Goal: Transaction & Acquisition: Download file/media

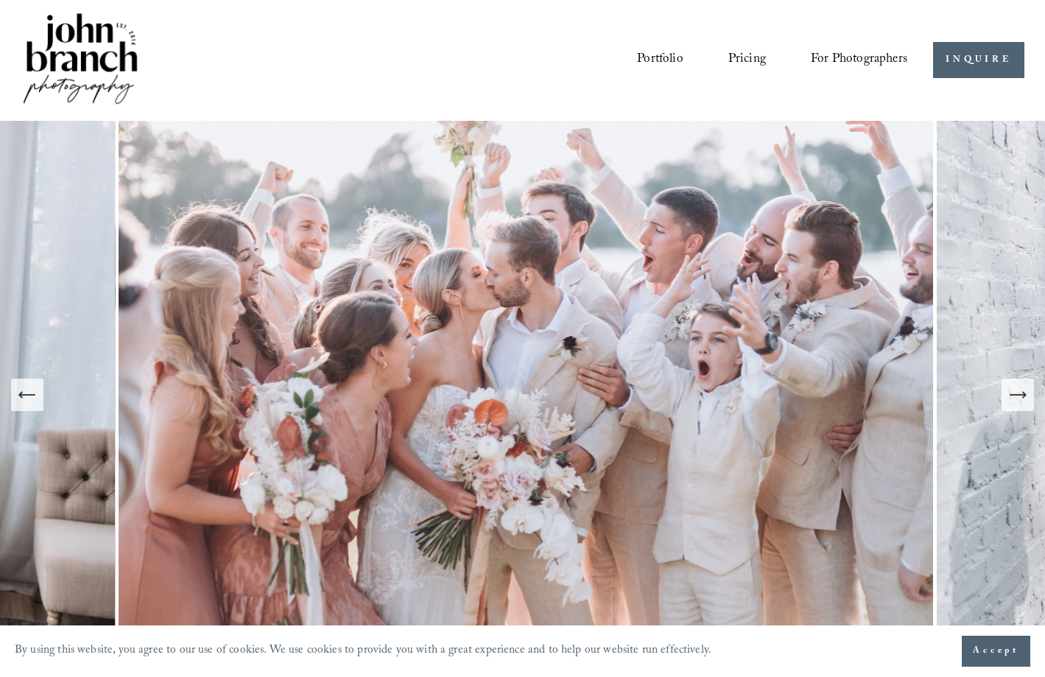
click at [829, 64] on span "For Photographers" at bounding box center [859, 60] width 96 height 25
click at [0, 0] on span "Presets" at bounding box center [0, 0] width 0 height 0
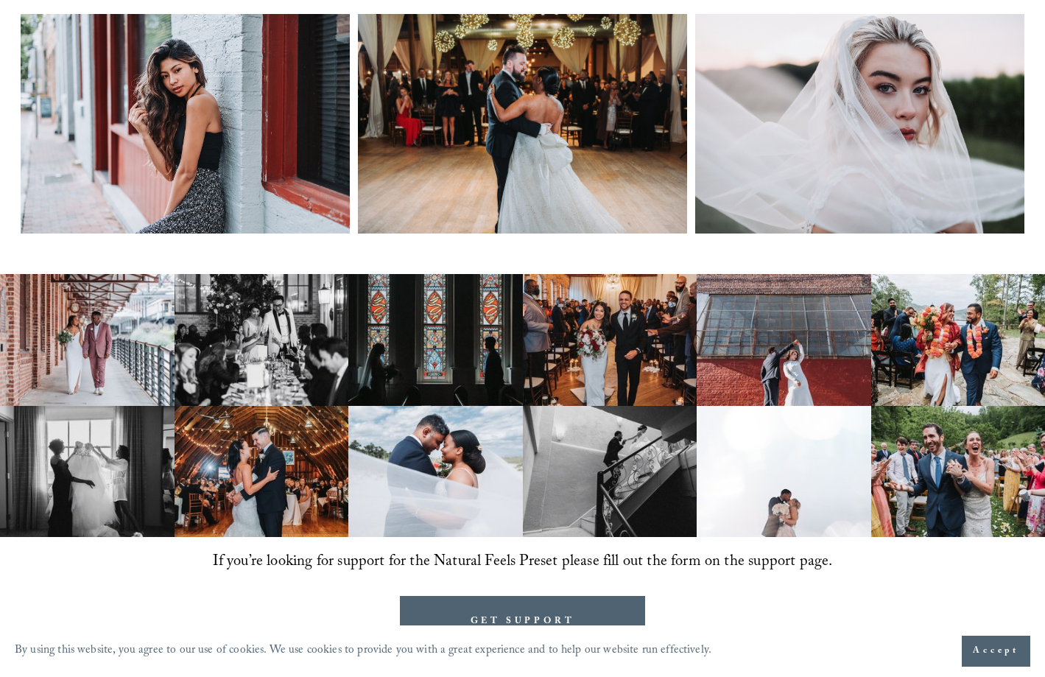
scroll to position [900, 0]
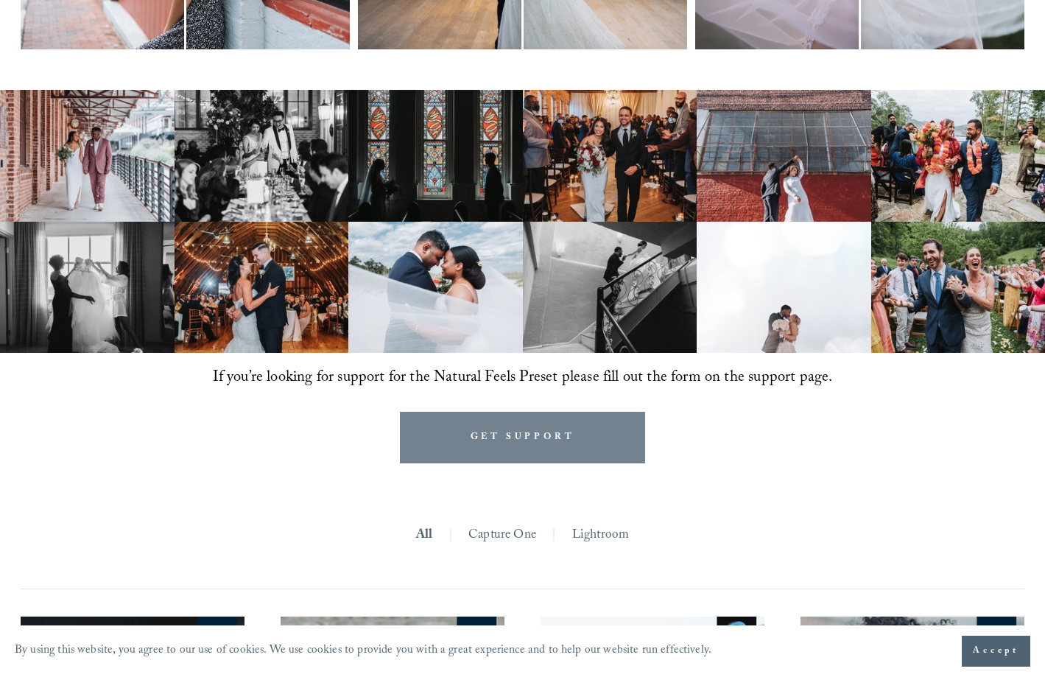
click at [497, 451] on link "GET SUPPORT" at bounding box center [522, 438] width 244 height 52
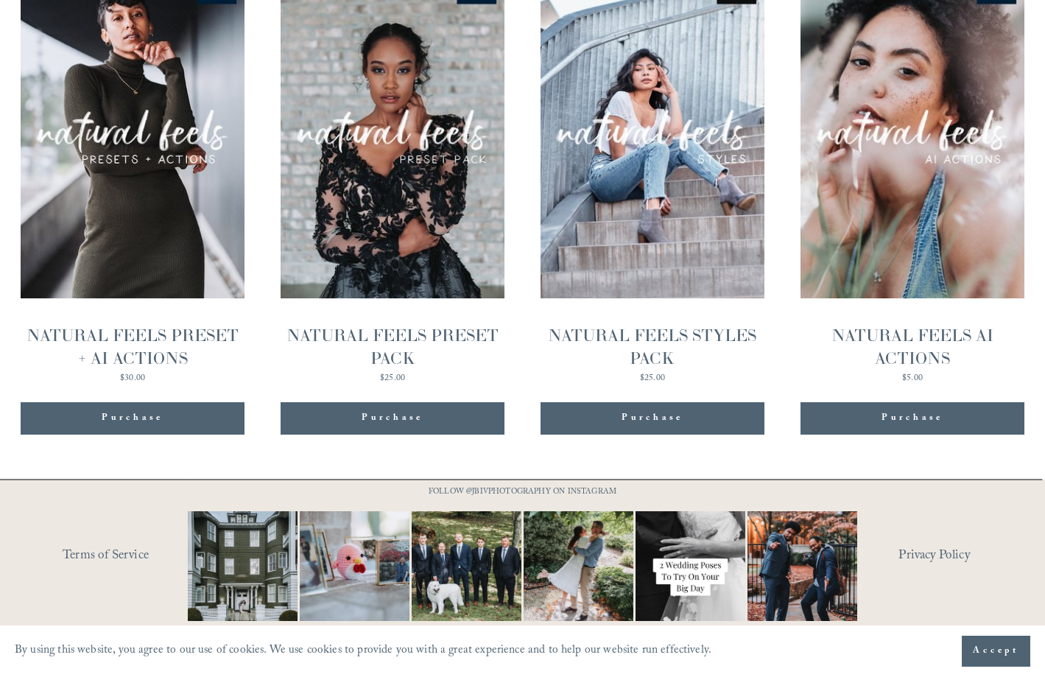
scroll to position [1439, 0]
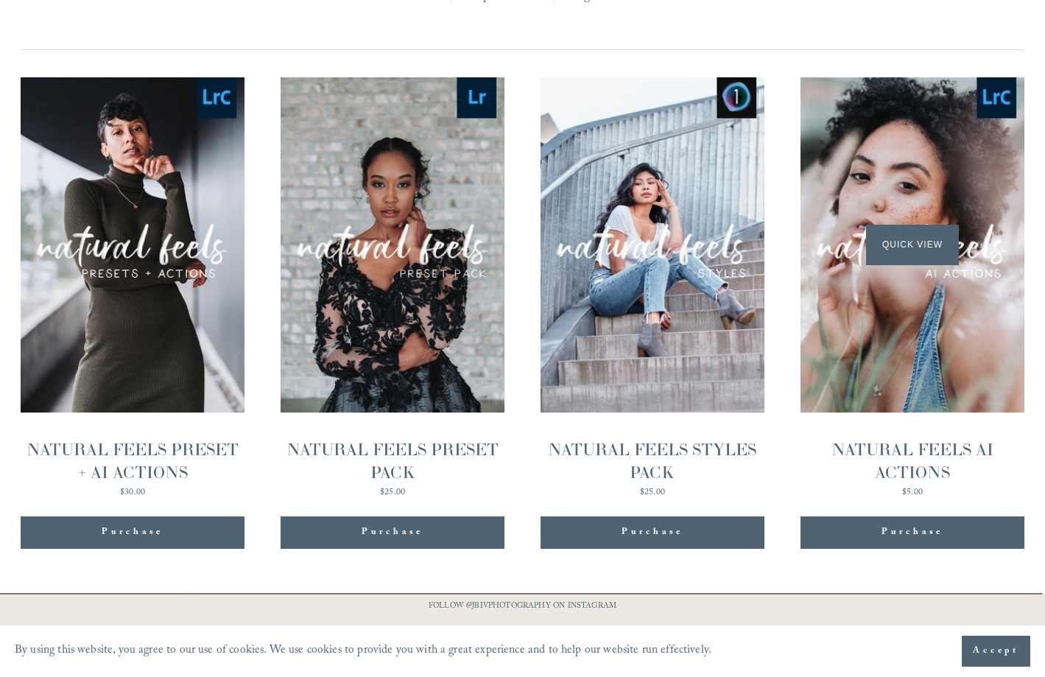
click at [914, 394] on div "Quick View" at bounding box center [911, 244] width 223 height 335
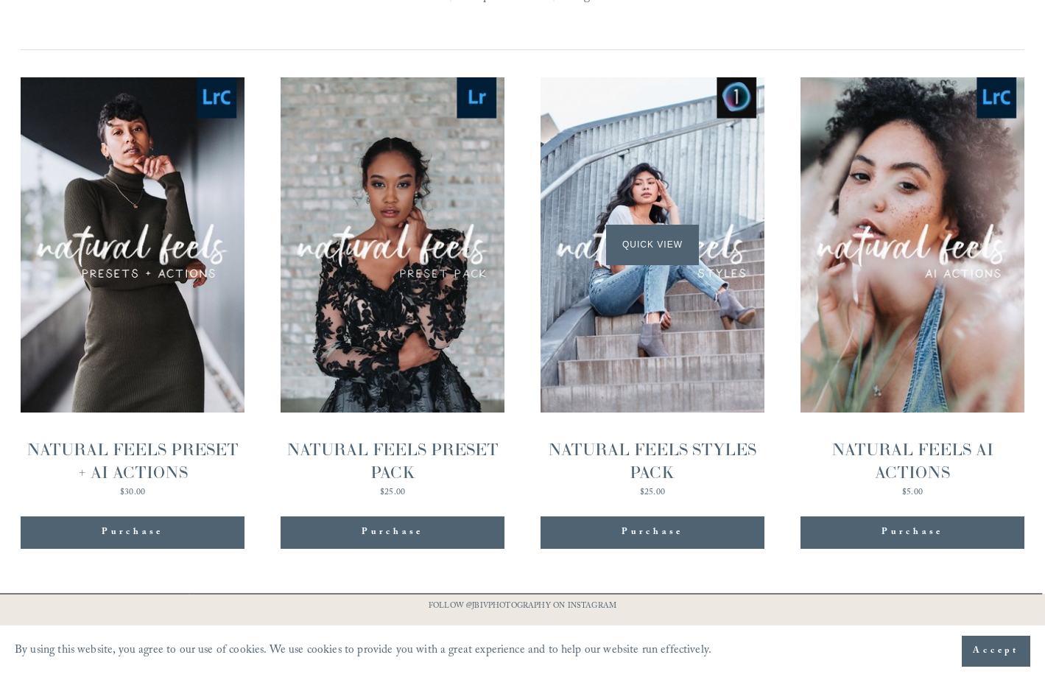
click at [627, 338] on div "Quick View" at bounding box center [651, 244] width 223 height 335
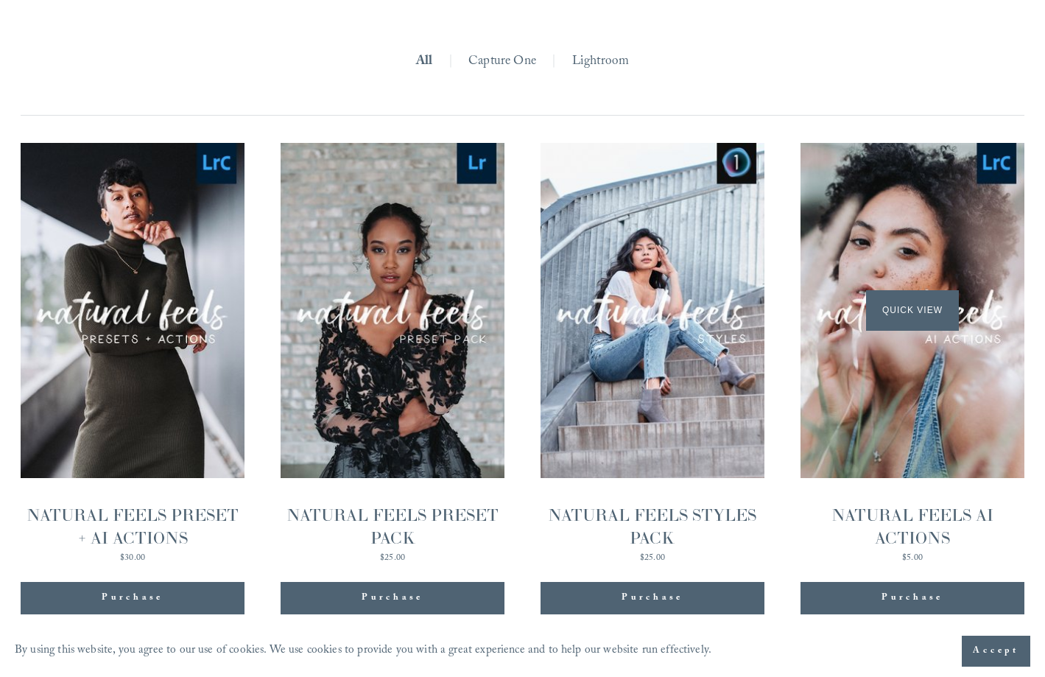
scroll to position [1361, 0]
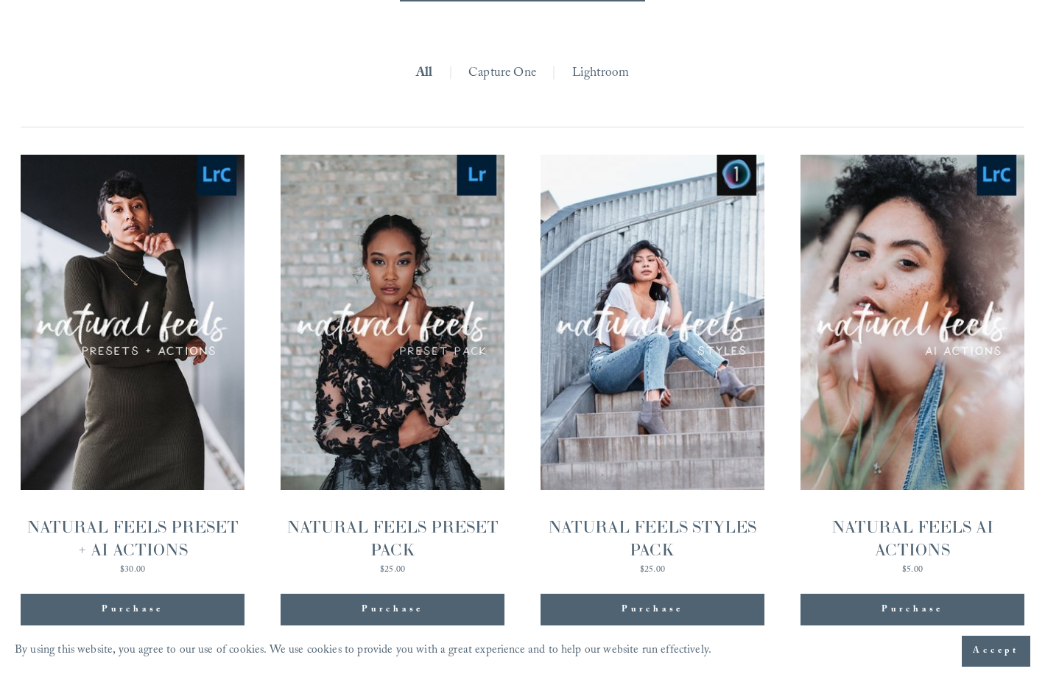
click at [939, 608] on button "Purchase Added!" at bounding box center [911, 609] width 223 height 32
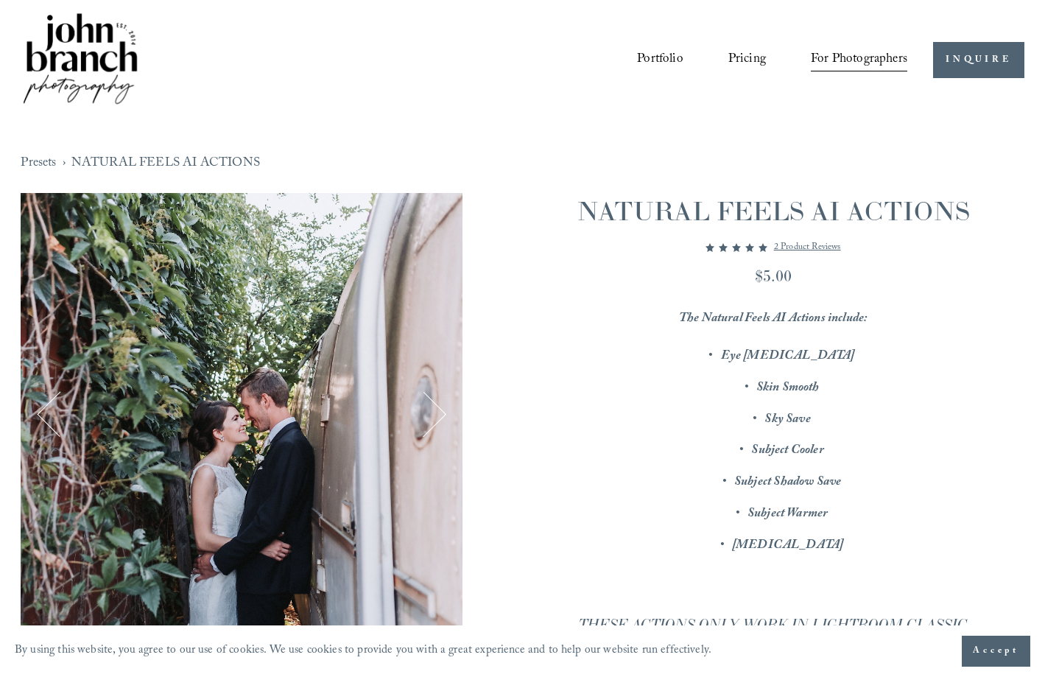
click at [433, 418] on button "Next" at bounding box center [424, 414] width 46 height 46
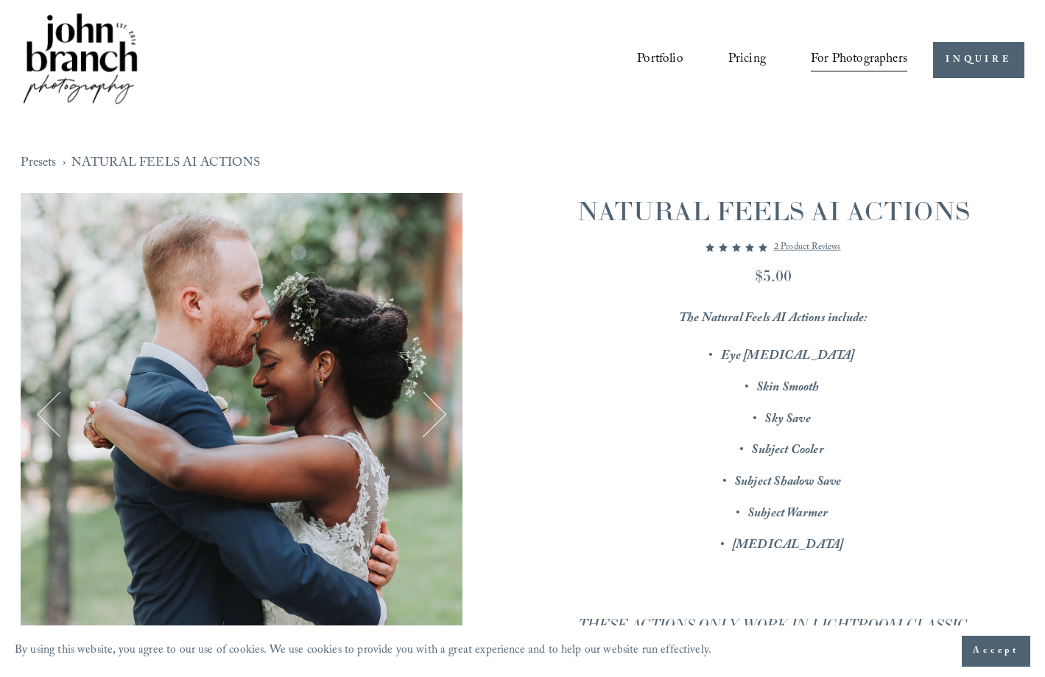
click at [433, 418] on button "Next" at bounding box center [424, 414] width 46 height 46
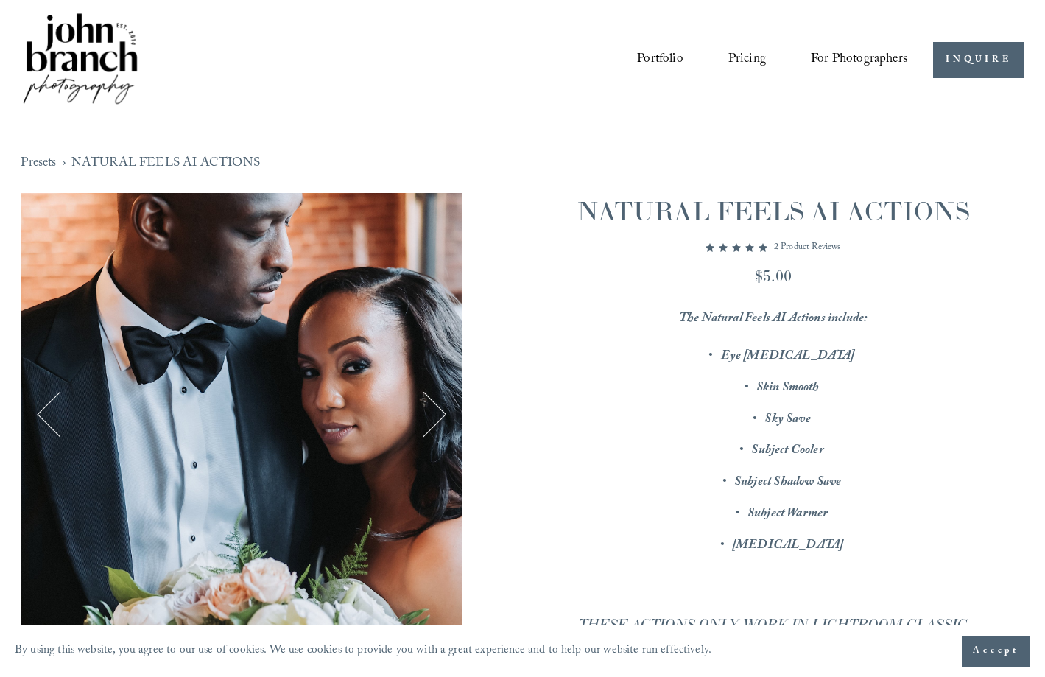
click at [433, 418] on button "Next" at bounding box center [424, 414] width 46 height 46
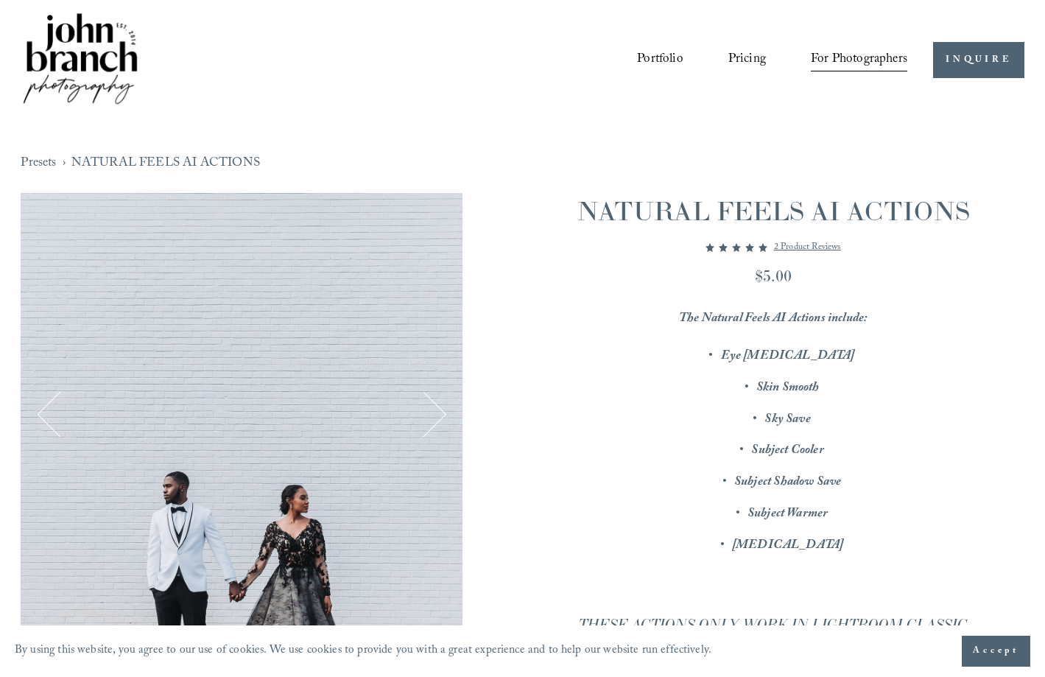
click at [433, 418] on button "Next" at bounding box center [424, 414] width 46 height 46
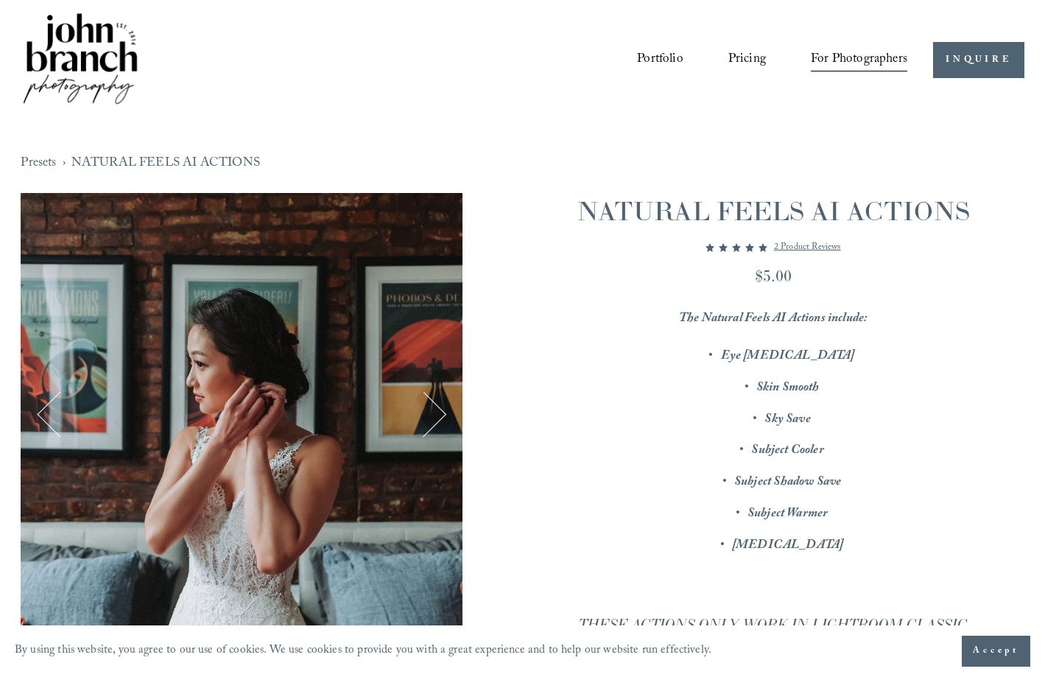
click at [433, 418] on button "Next" at bounding box center [424, 414] width 46 height 46
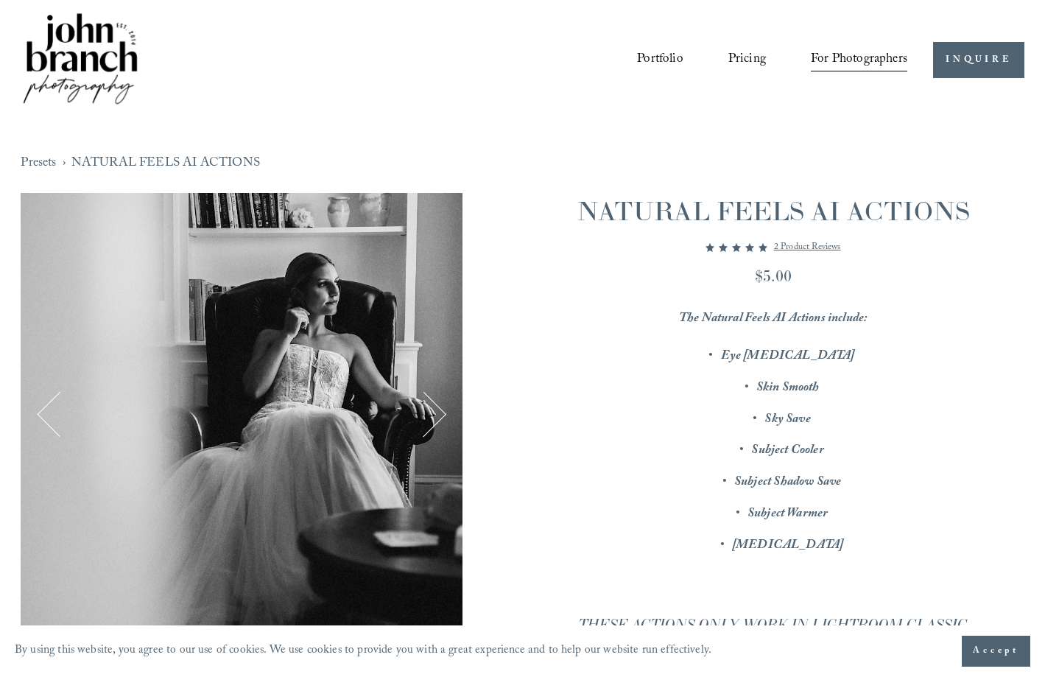
click at [433, 418] on button "Next" at bounding box center [424, 414] width 46 height 46
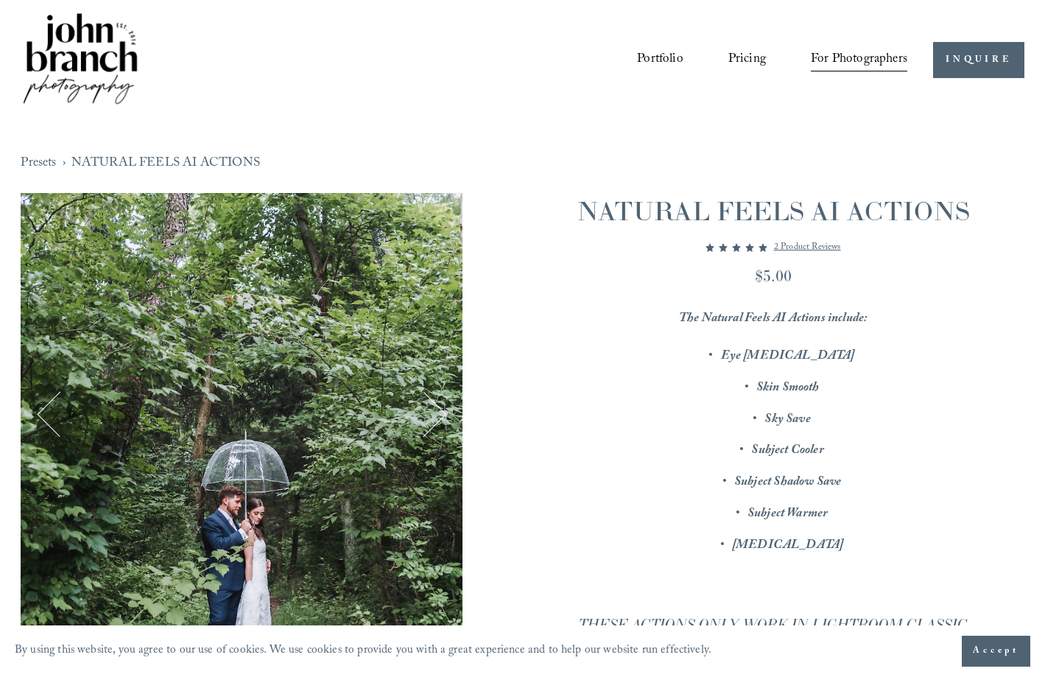
scroll to position [122, 0]
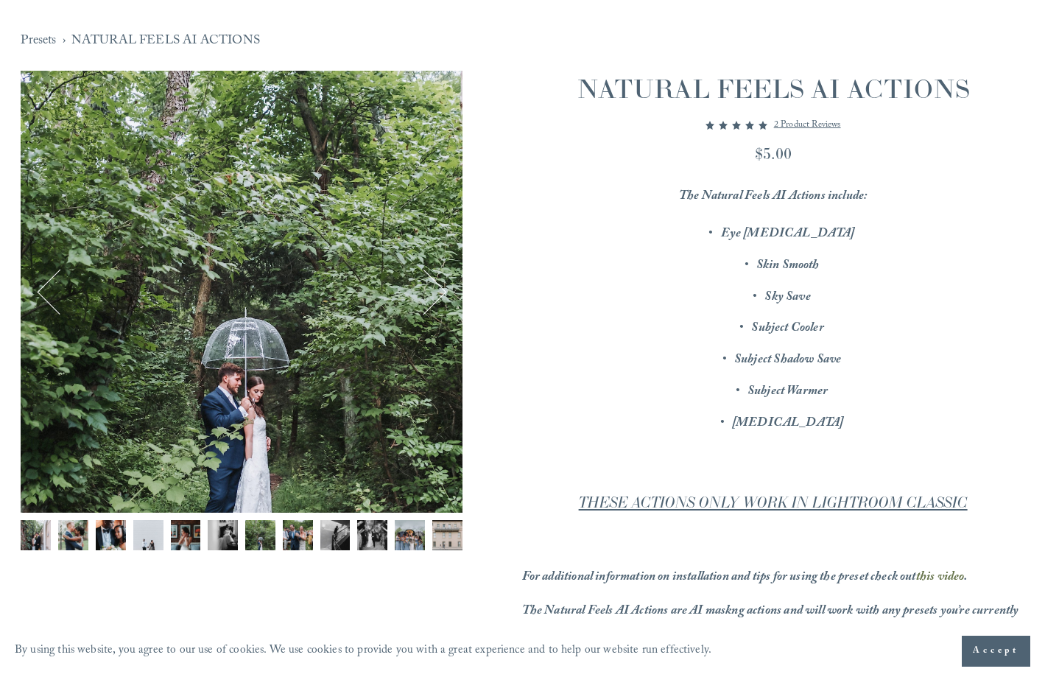
click at [423, 301] on button "Next" at bounding box center [424, 292] width 46 height 46
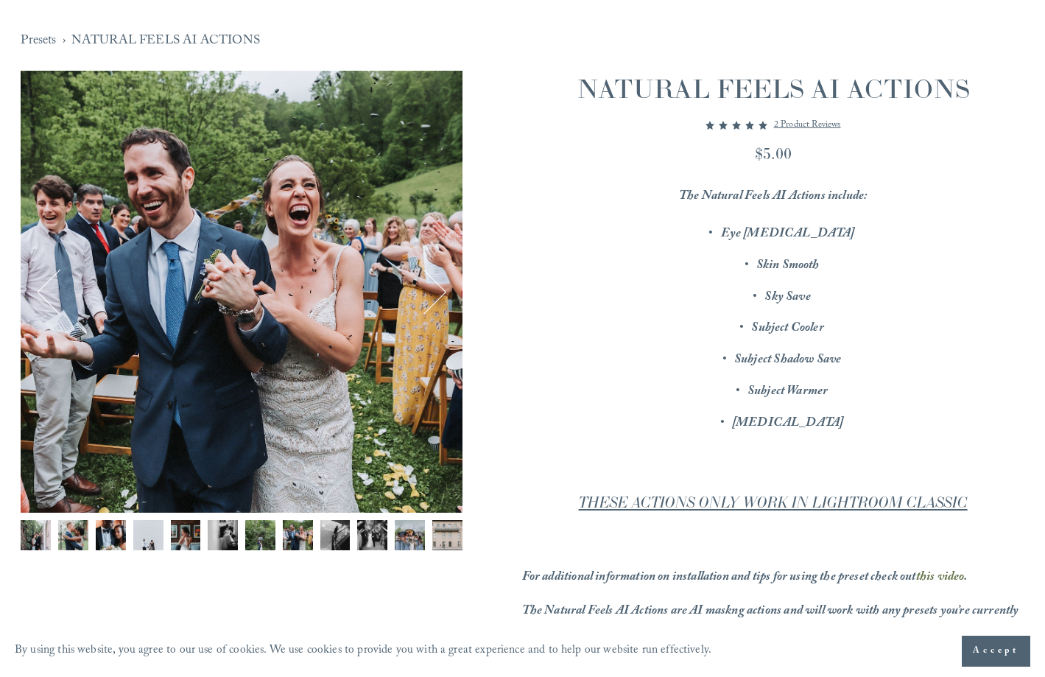
click at [436, 299] on button "Next" at bounding box center [424, 292] width 46 height 46
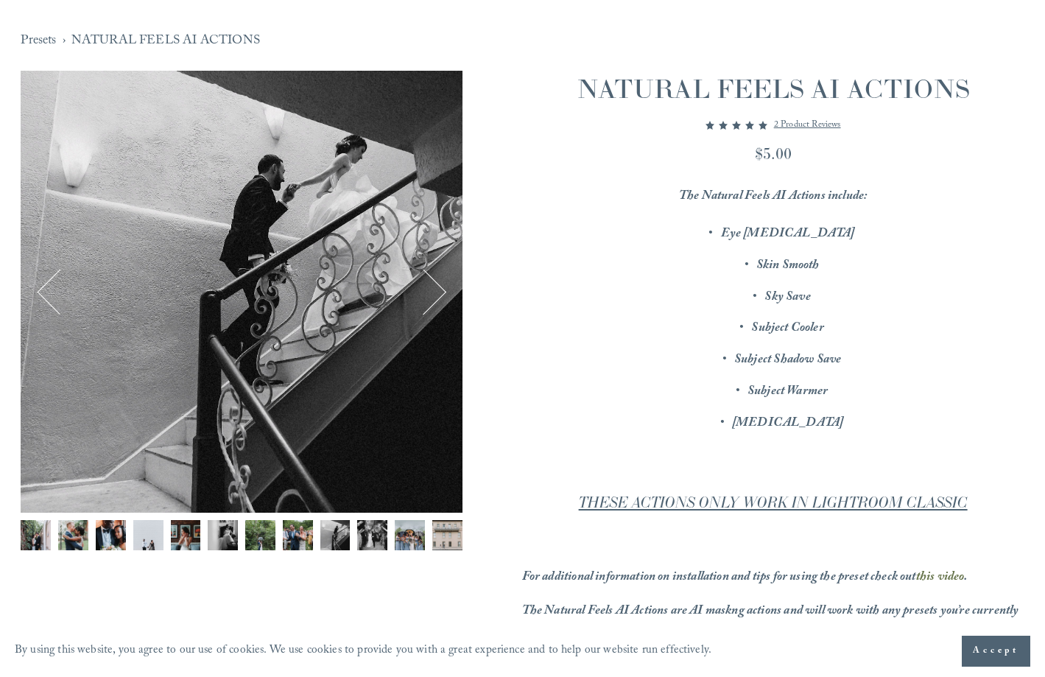
click at [436, 299] on button "Next" at bounding box center [424, 292] width 46 height 46
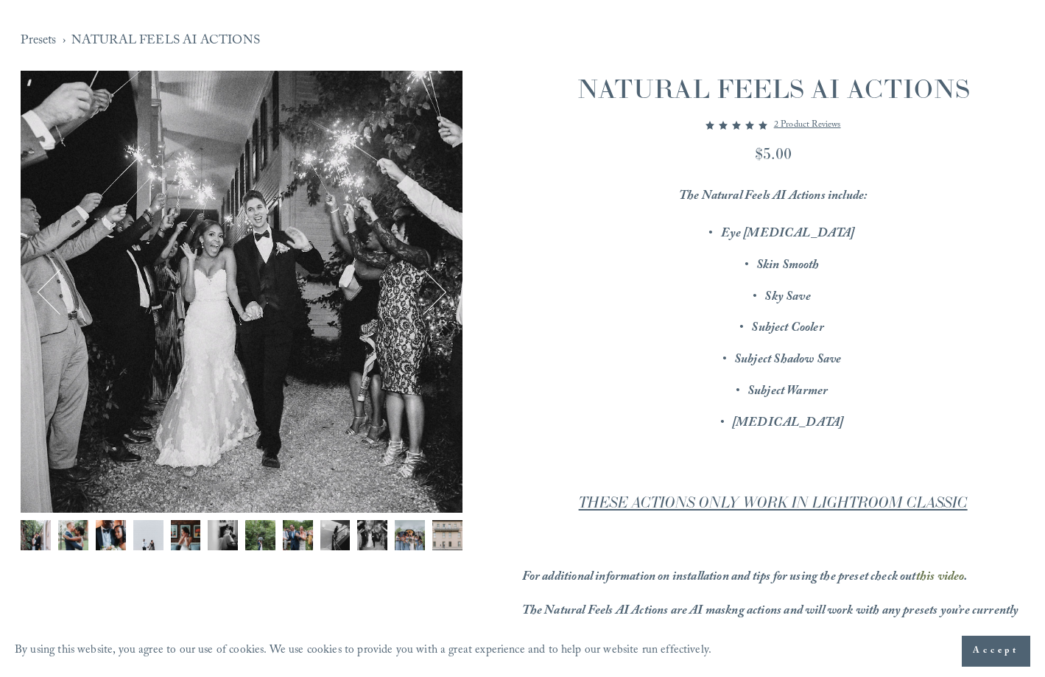
click at [436, 299] on button "Next" at bounding box center [424, 292] width 46 height 46
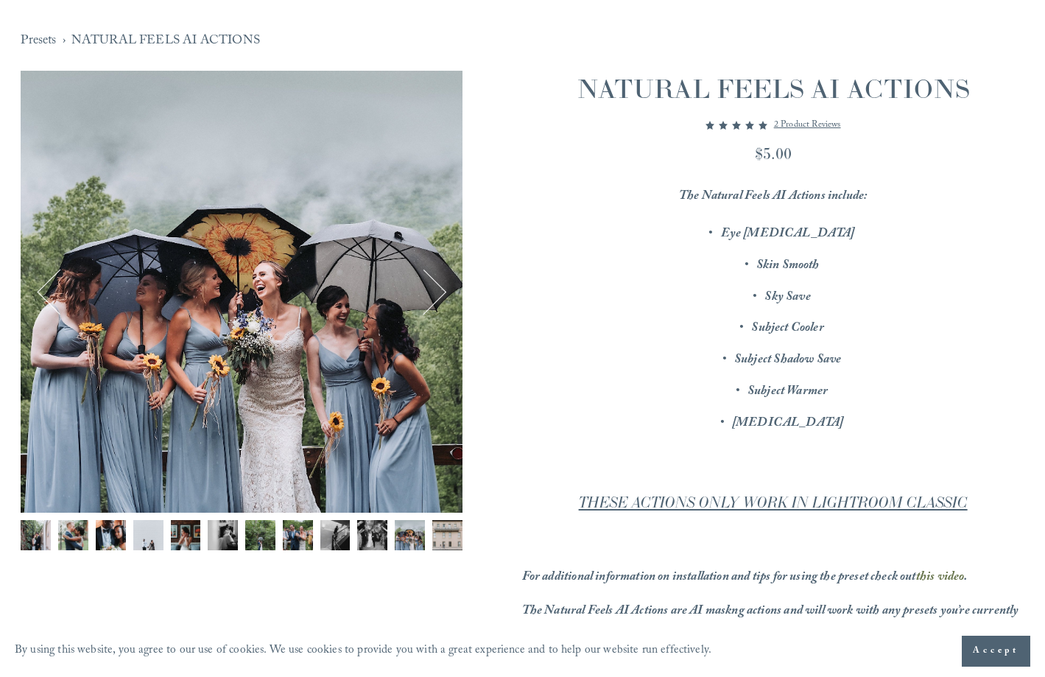
click at [436, 299] on button "Next" at bounding box center [424, 292] width 46 height 46
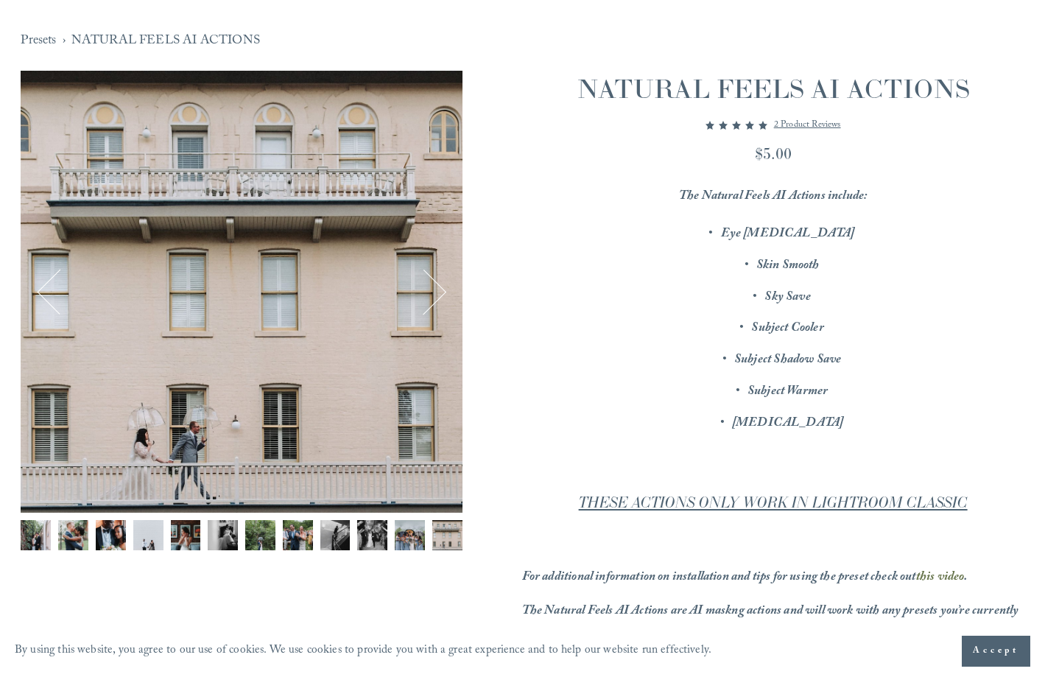
click at [436, 299] on button "Next" at bounding box center [424, 292] width 46 height 46
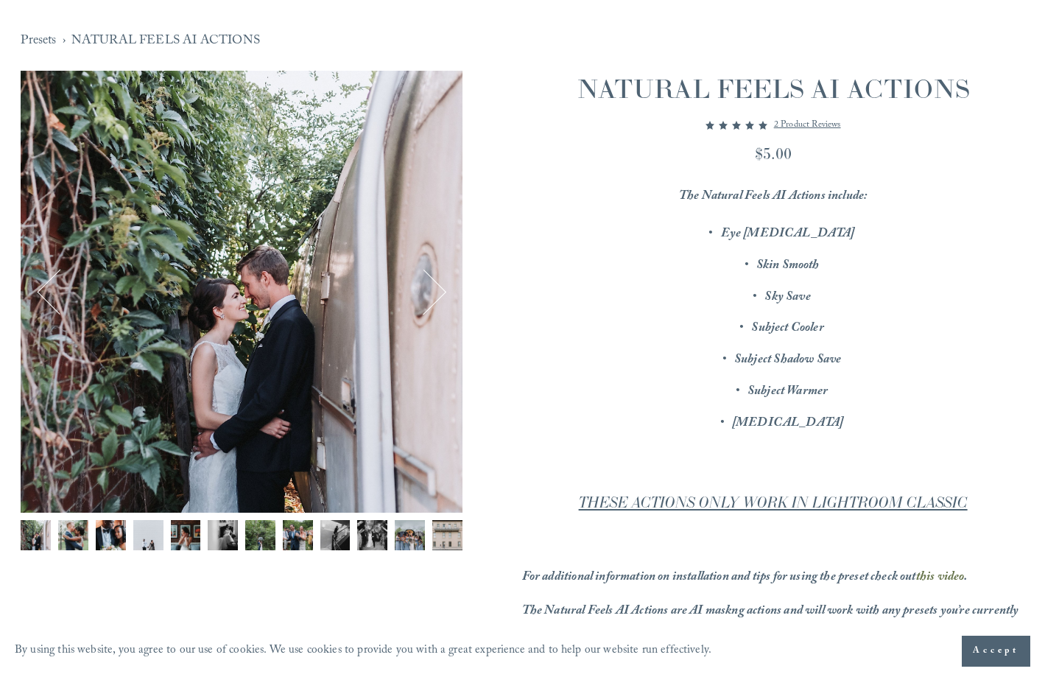
click at [436, 299] on button "Next" at bounding box center [424, 292] width 46 height 46
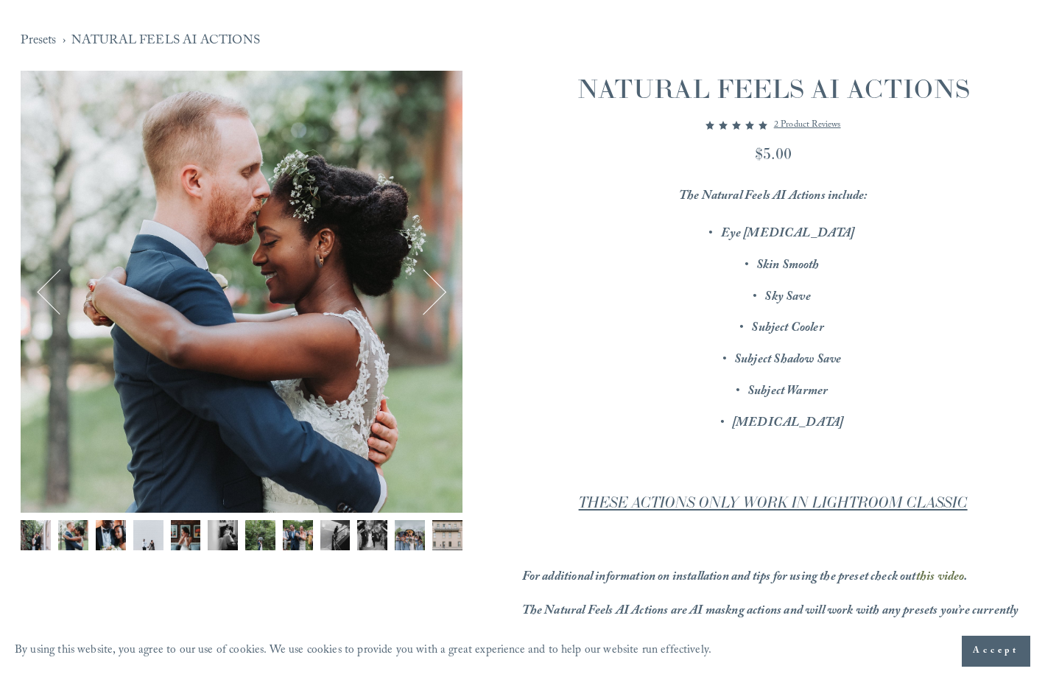
click at [436, 299] on button "Next" at bounding box center [424, 292] width 46 height 46
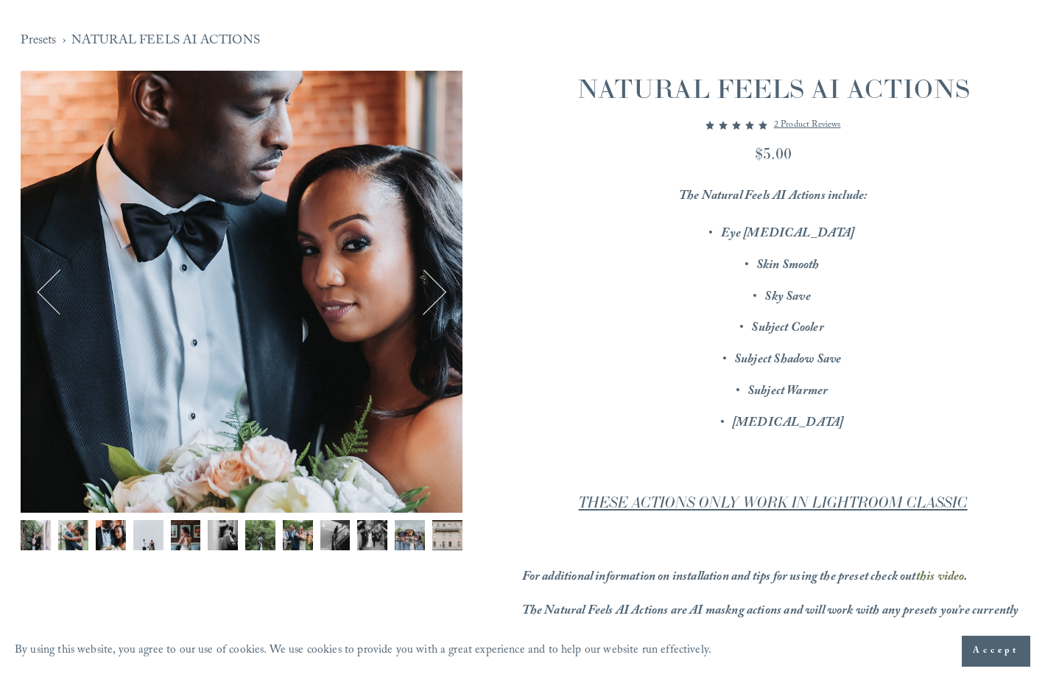
click at [436, 299] on button "Next" at bounding box center [424, 292] width 46 height 46
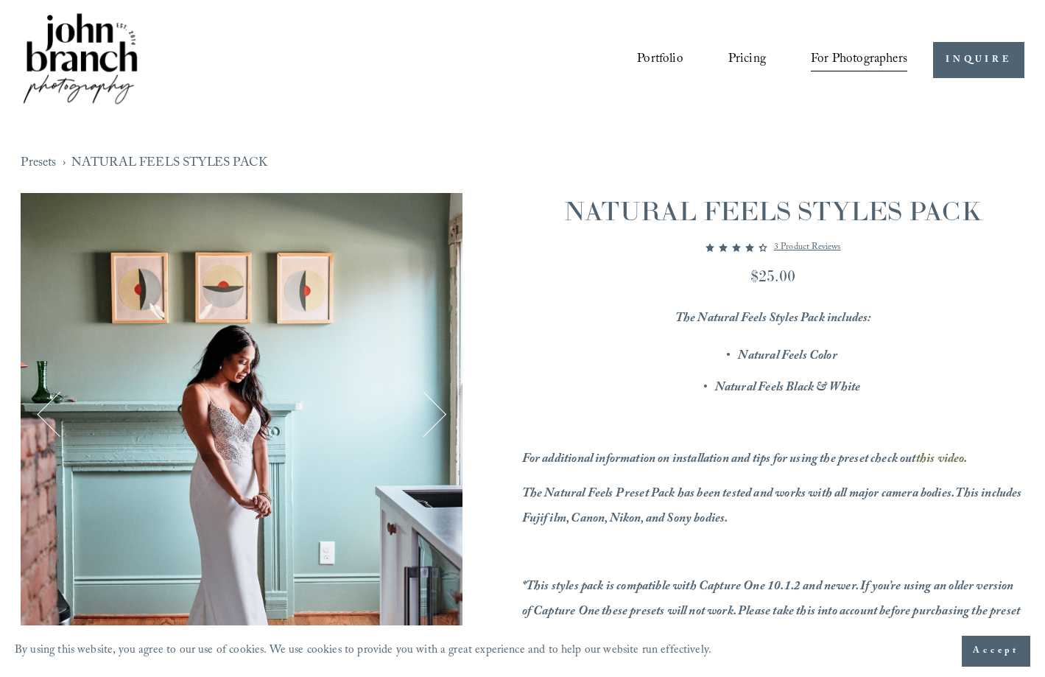
click at [431, 415] on button "Next" at bounding box center [424, 414] width 46 height 46
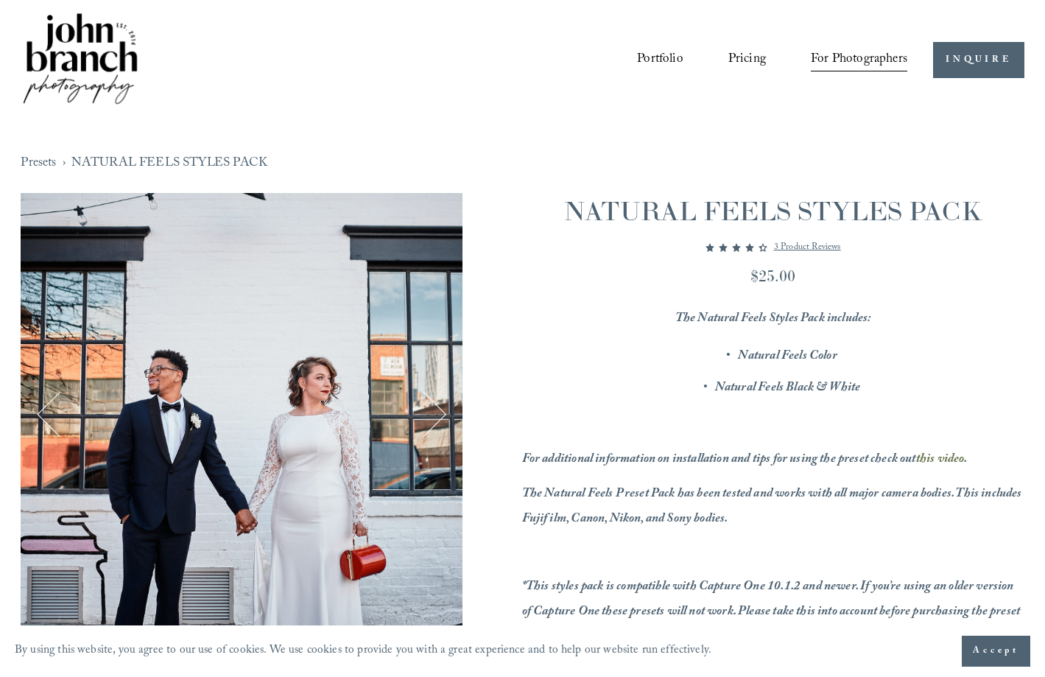
click at [431, 415] on button "Next" at bounding box center [424, 414] width 46 height 46
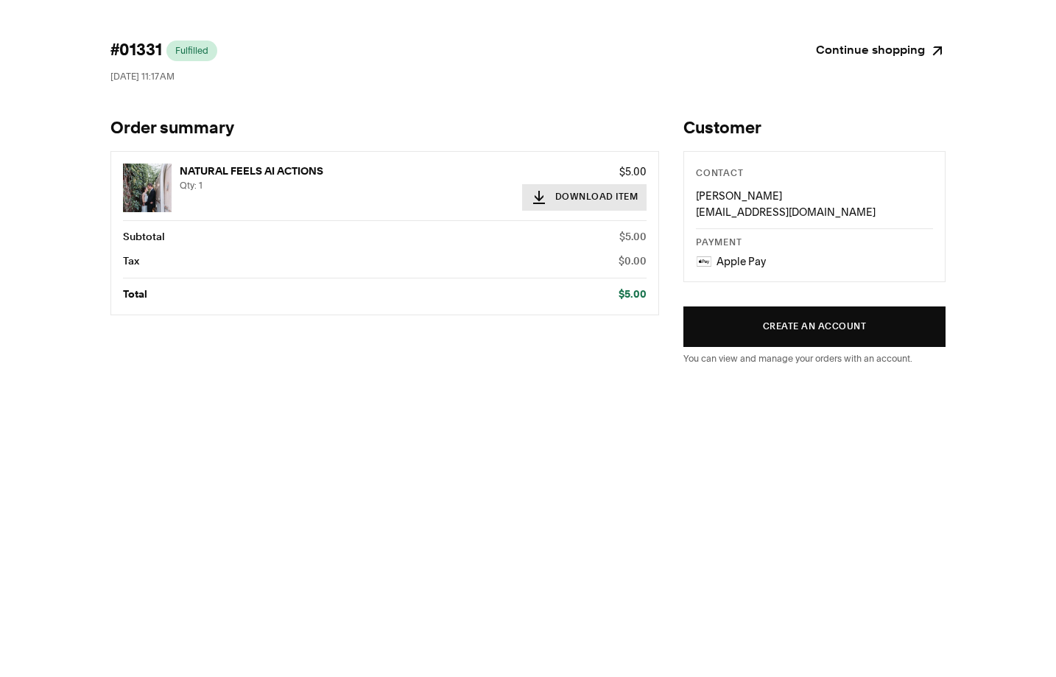
click at [601, 198] on button "Download Item" at bounding box center [584, 197] width 125 height 27
click at [575, 384] on html "#01331 Fulfilled September 5, 2025 at 11:17 AM Continue shopping Order summary …" at bounding box center [528, 206] width 1056 height 413
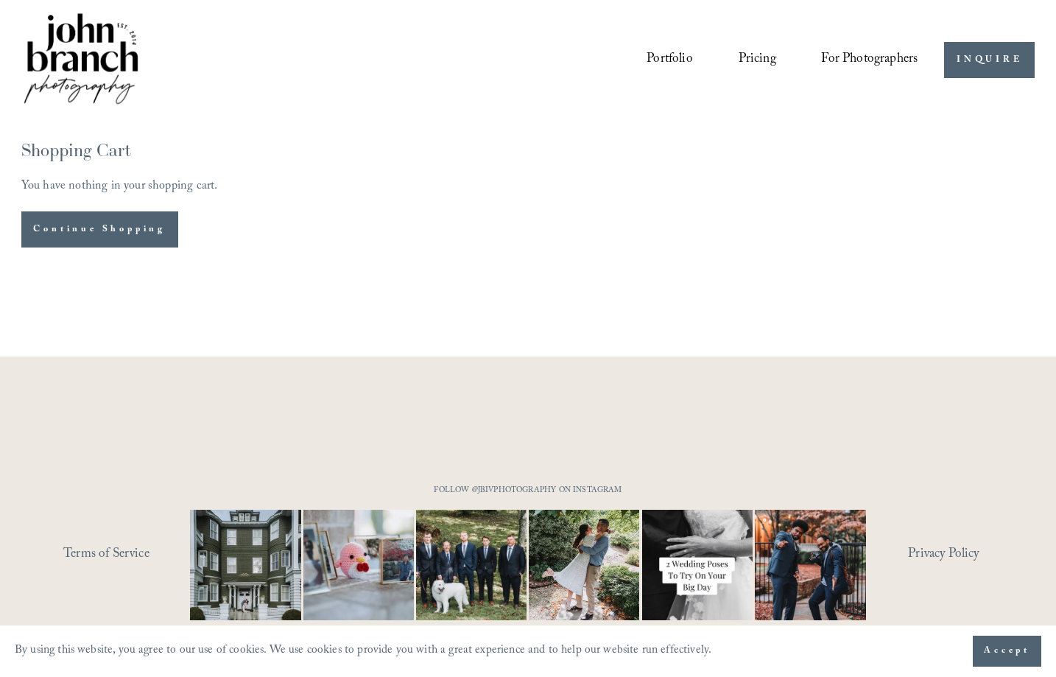
click at [0, 0] on span "Presets" at bounding box center [0, 0] width 0 height 0
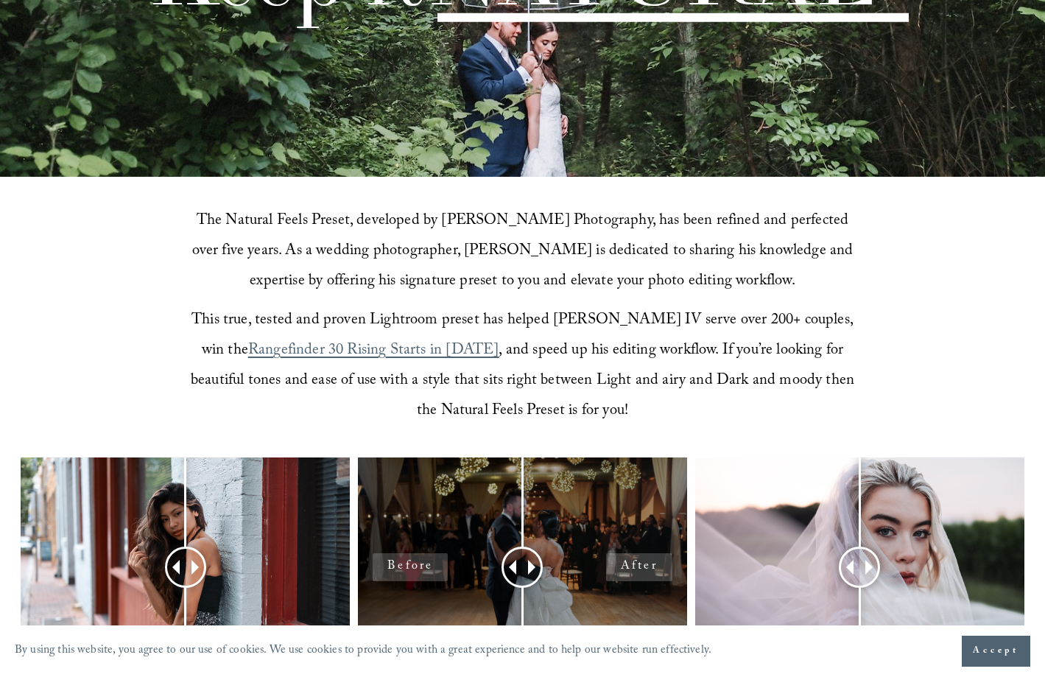
scroll to position [437, 0]
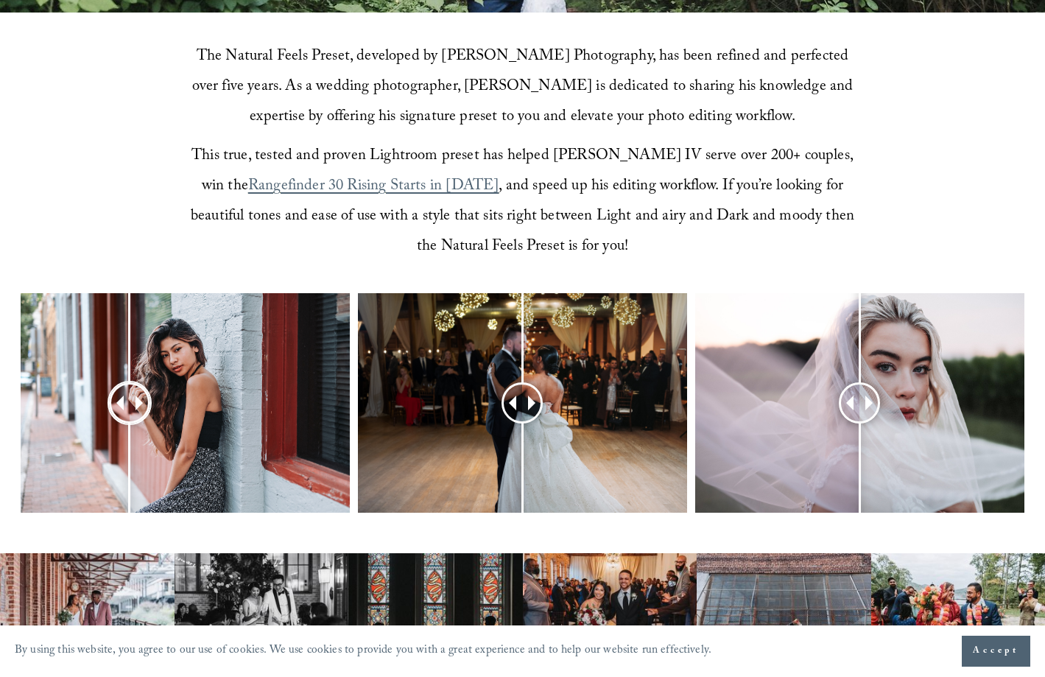
drag, startPoint x: 179, startPoint y: 403, endPoint x: 134, endPoint y: 418, distance: 47.5
click at [133, 419] on div at bounding box center [129, 402] width 40 height 40
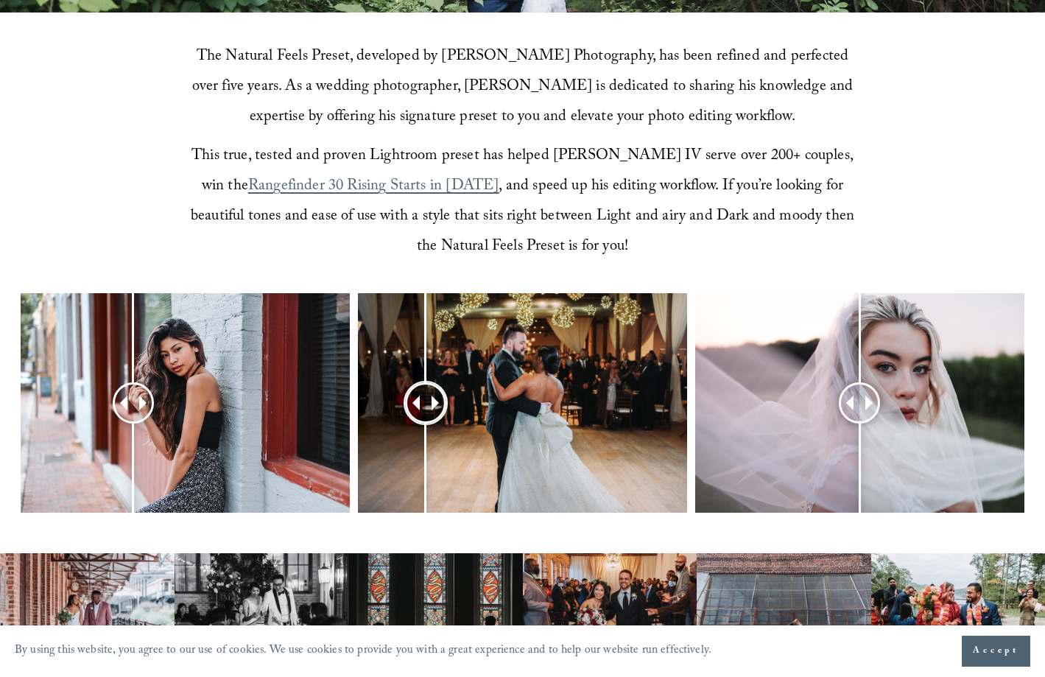
drag, startPoint x: 523, startPoint y: 401, endPoint x: 424, endPoint y: 424, distance: 101.3
click at [424, 422] on div at bounding box center [425, 402] width 39 height 39
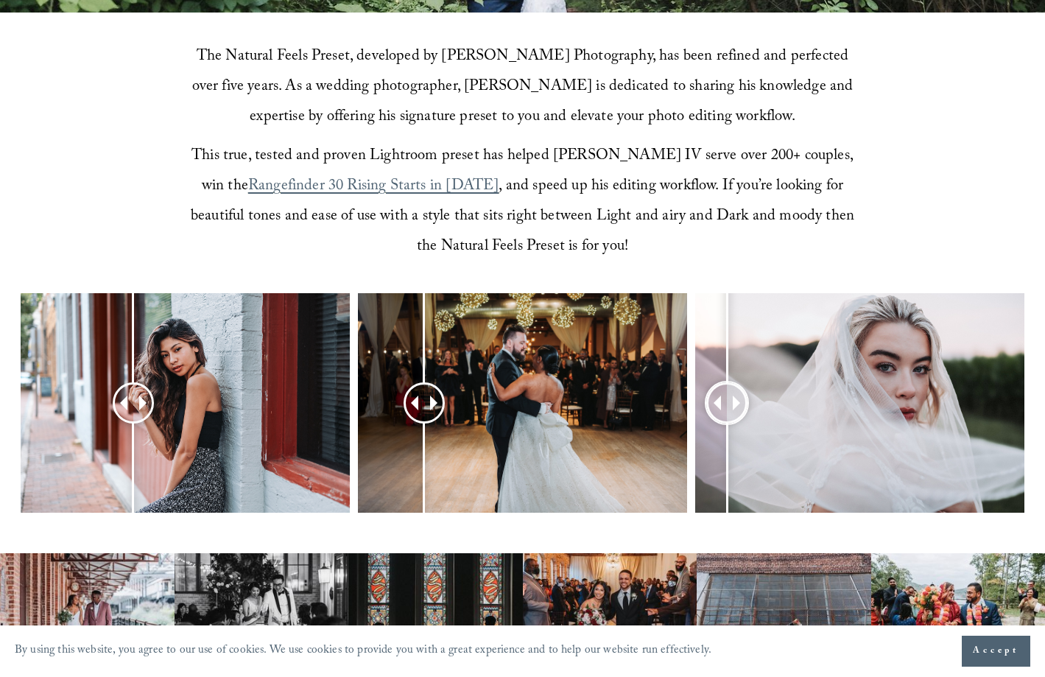
drag, startPoint x: 868, startPoint y: 409, endPoint x: 727, endPoint y: 437, distance: 144.1
click at [727, 423] on div at bounding box center [726, 402] width 41 height 41
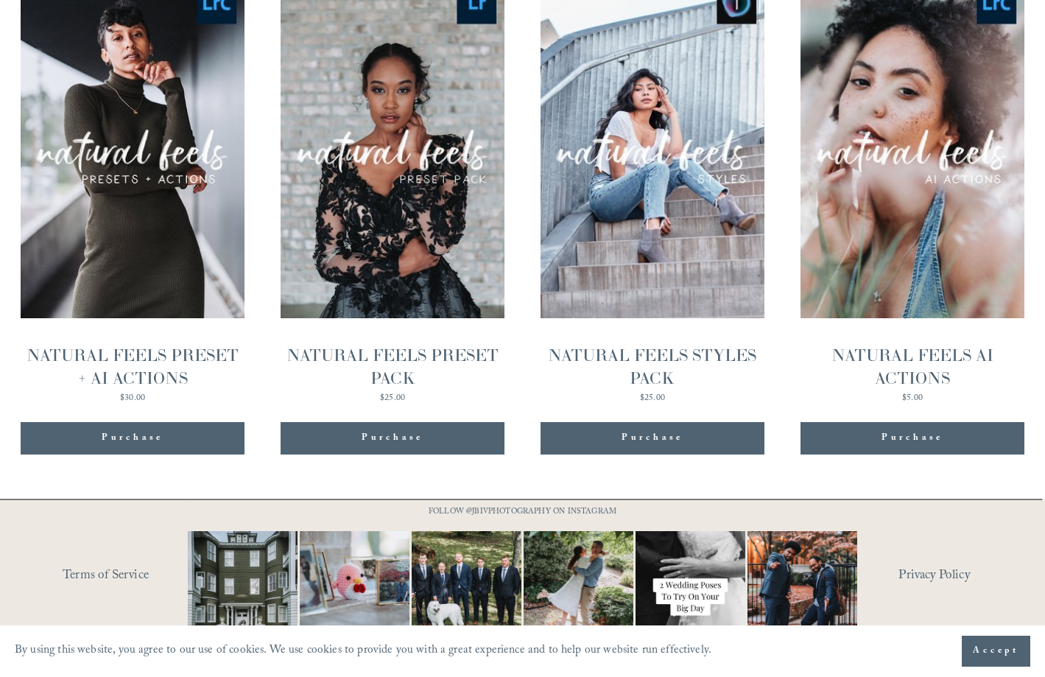
scroll to position [1406, 0]
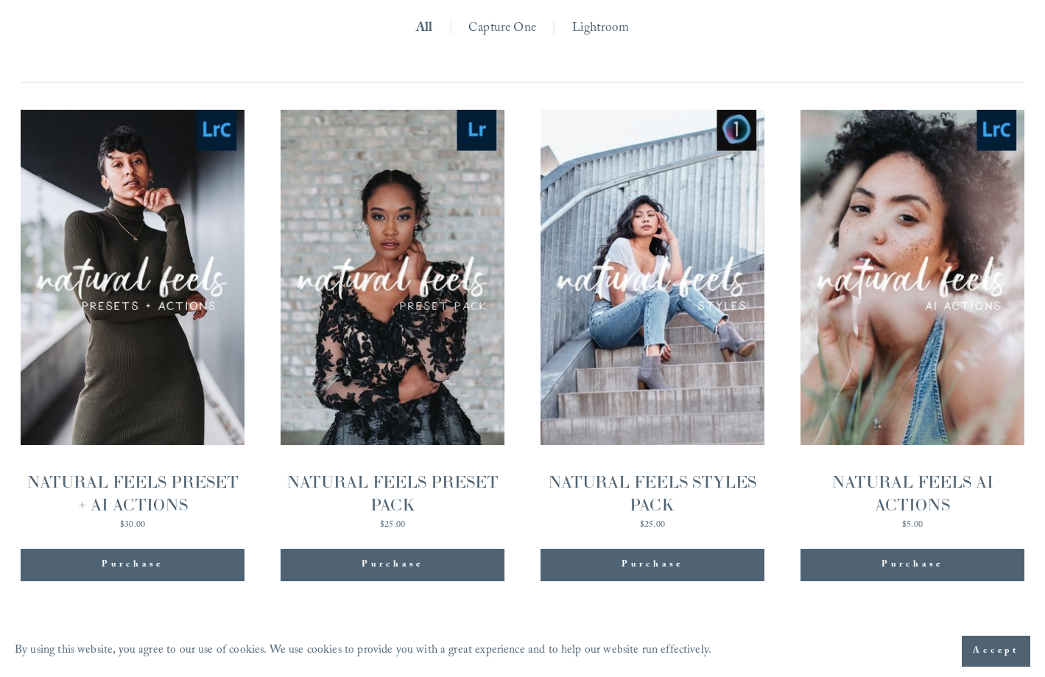
click at [407, 487] on div "NATURAL FEELS PRESET PACK" at bounding box center [392, 493] width 223 height 46
click at [892, 202] on div "Quick View" at bounding box center [911, 277] width 223 height 335
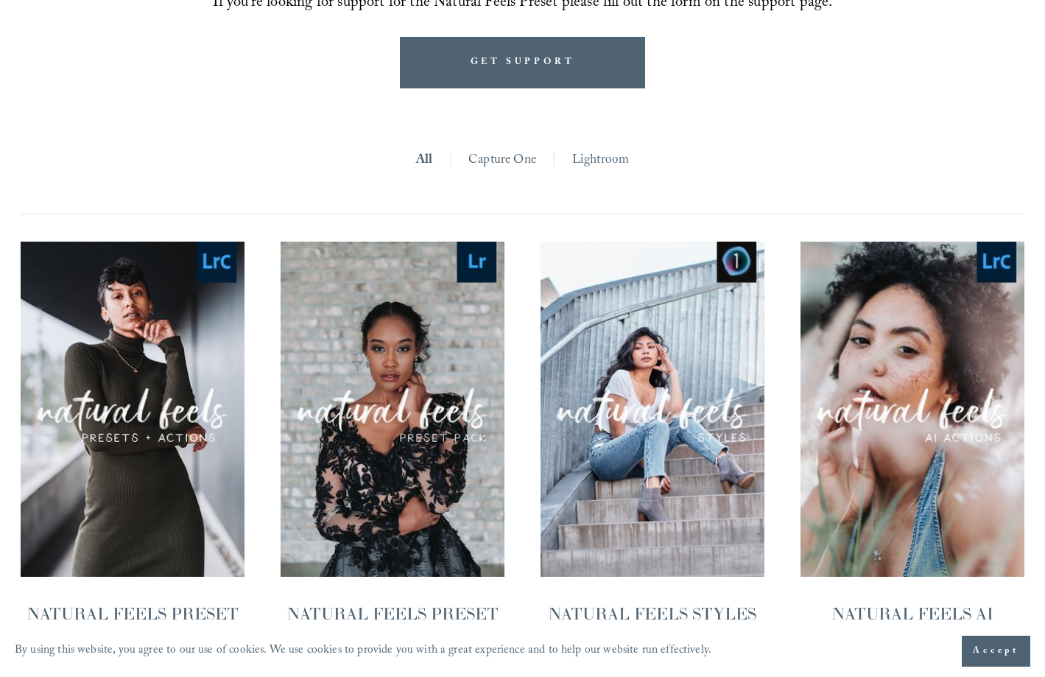
scroll to position [1246, 0]
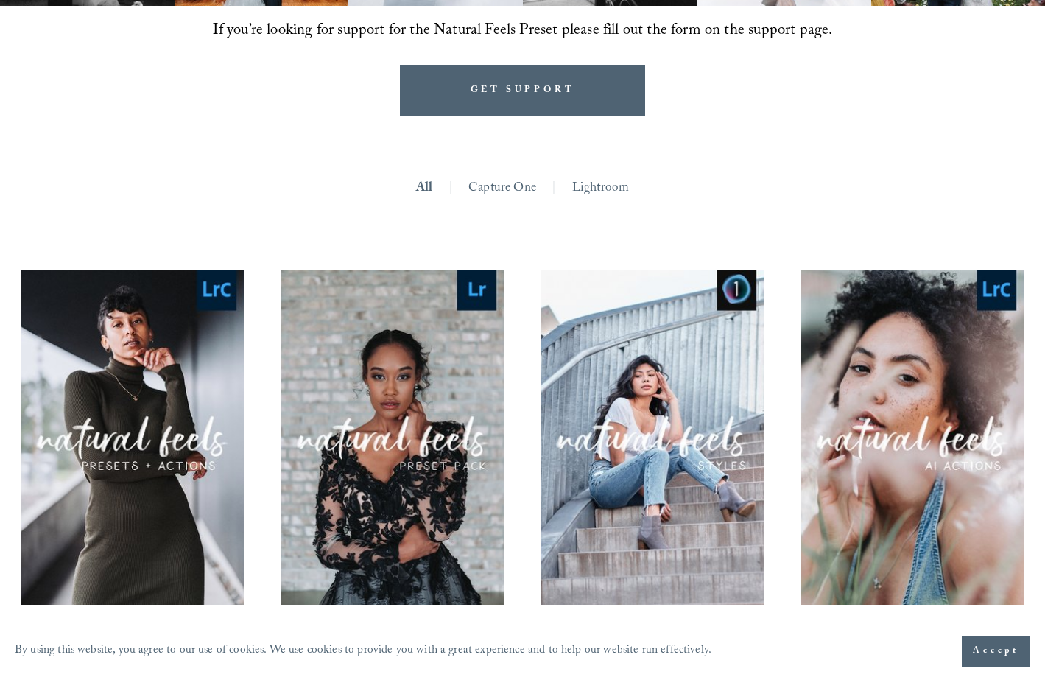
click at [597, 200] on link "Lightroom" at bounding box center [600, 189] width 57 height 25
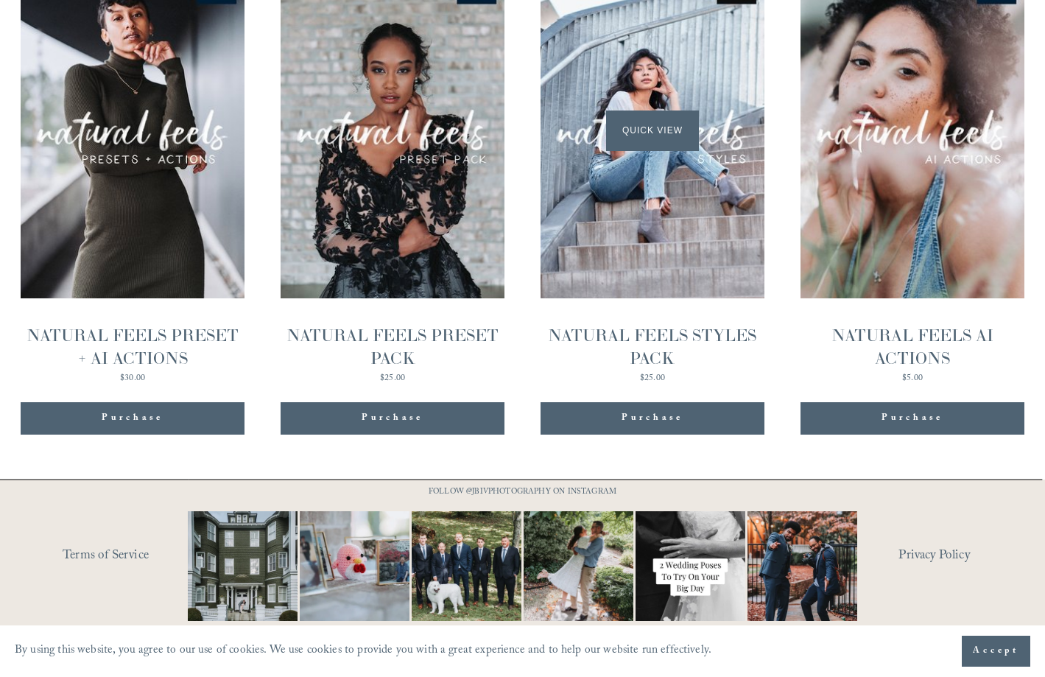
scroll to position [1563, 0]
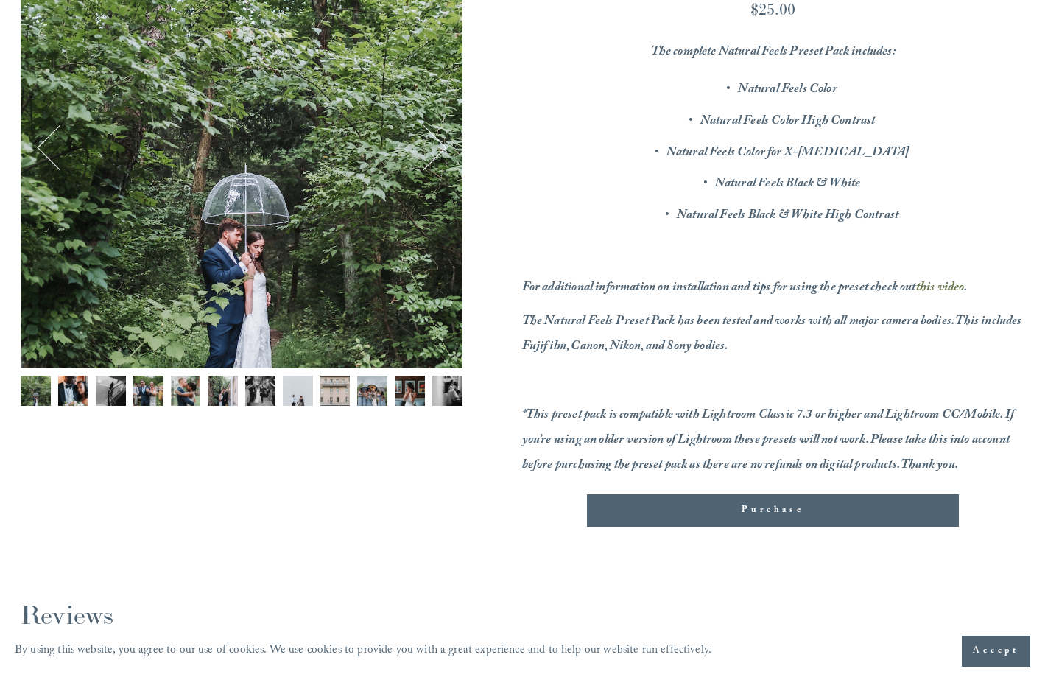
scroll to position [156, 0]
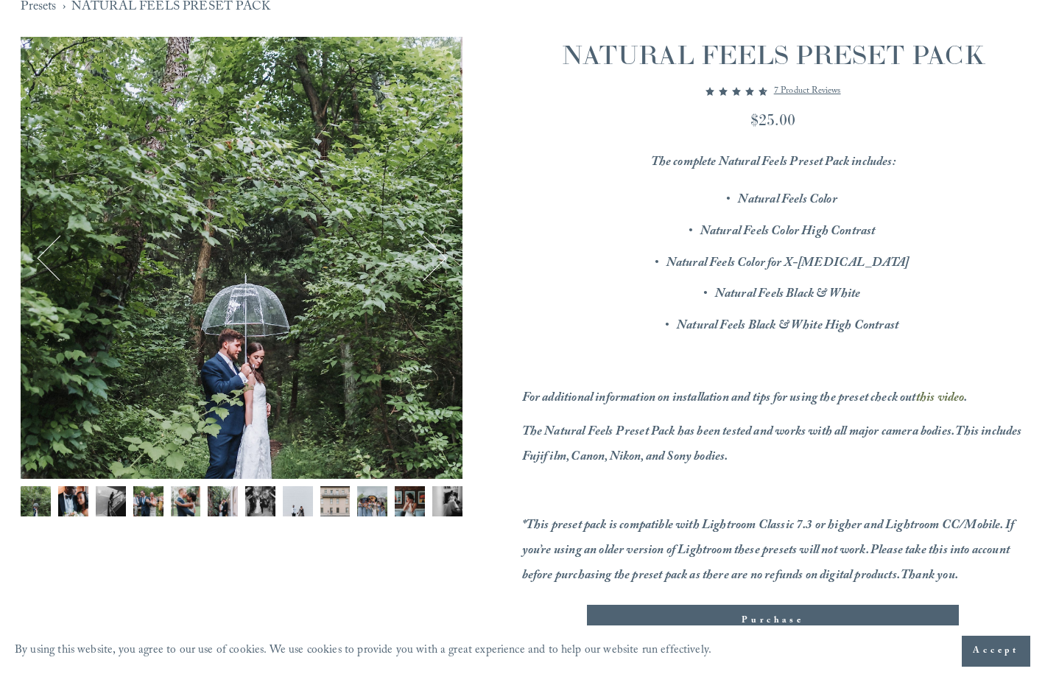
click at [35, 498] on img "Image 1 of 12" at bounding box center [36, 501] width 30 height 30
click at [51, 269] on button "Previous" at bounding box center [60, 258] width 46 height 46
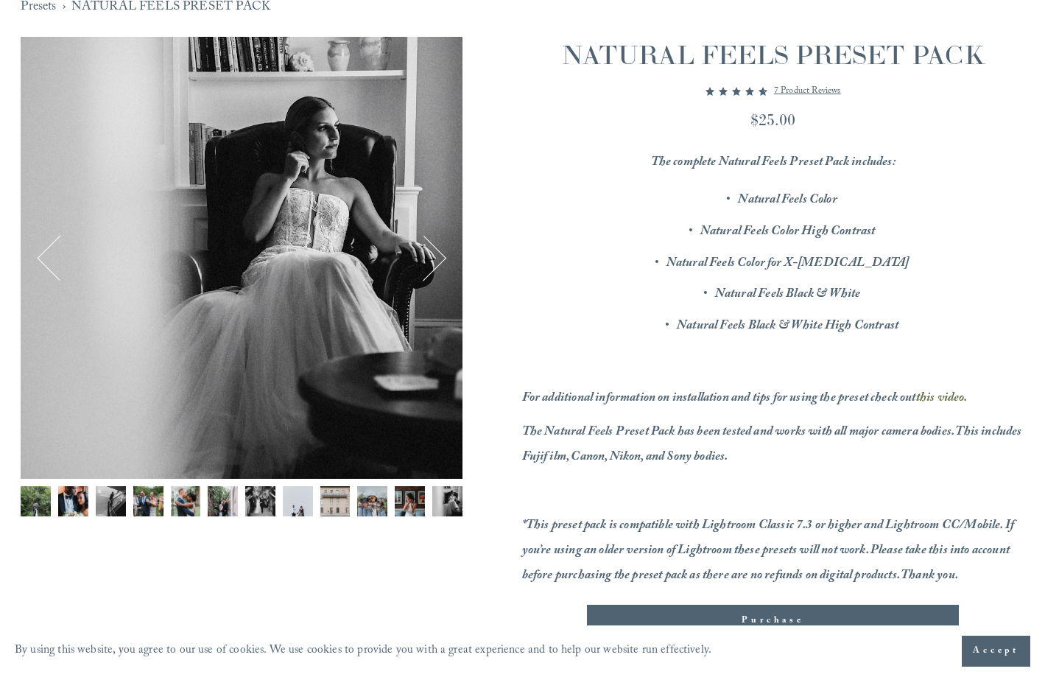
click at [51, 269] on button "Previous" at bounding box center [60, 258] width 46 height 46
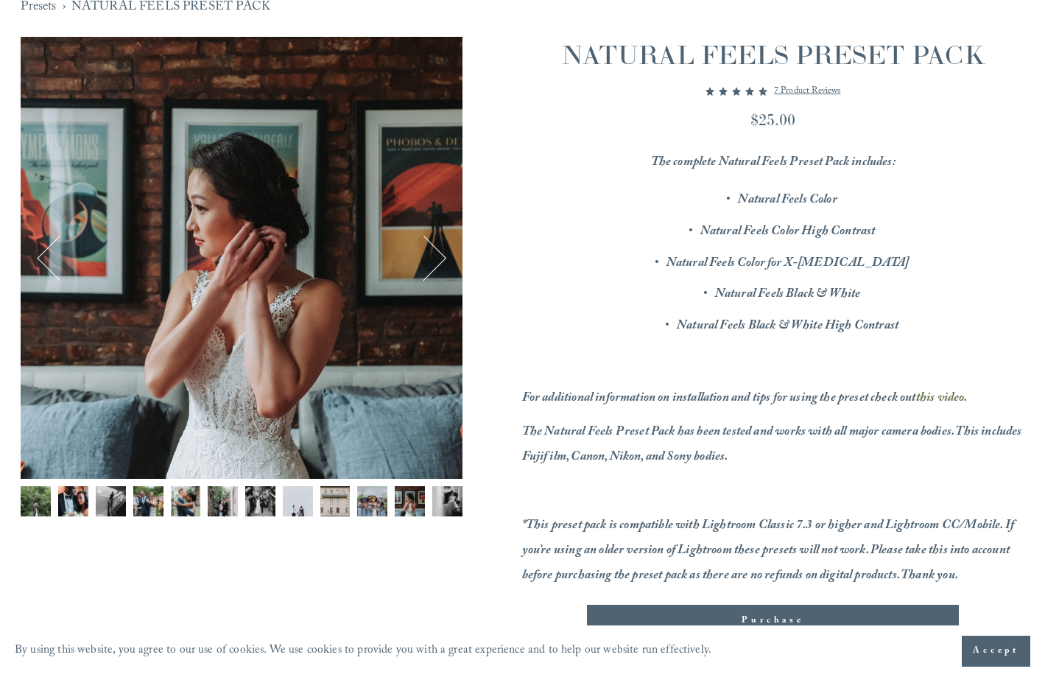
click at [51, 269] on button "Previous" at bounding box center [60, 258] width 46 height 46
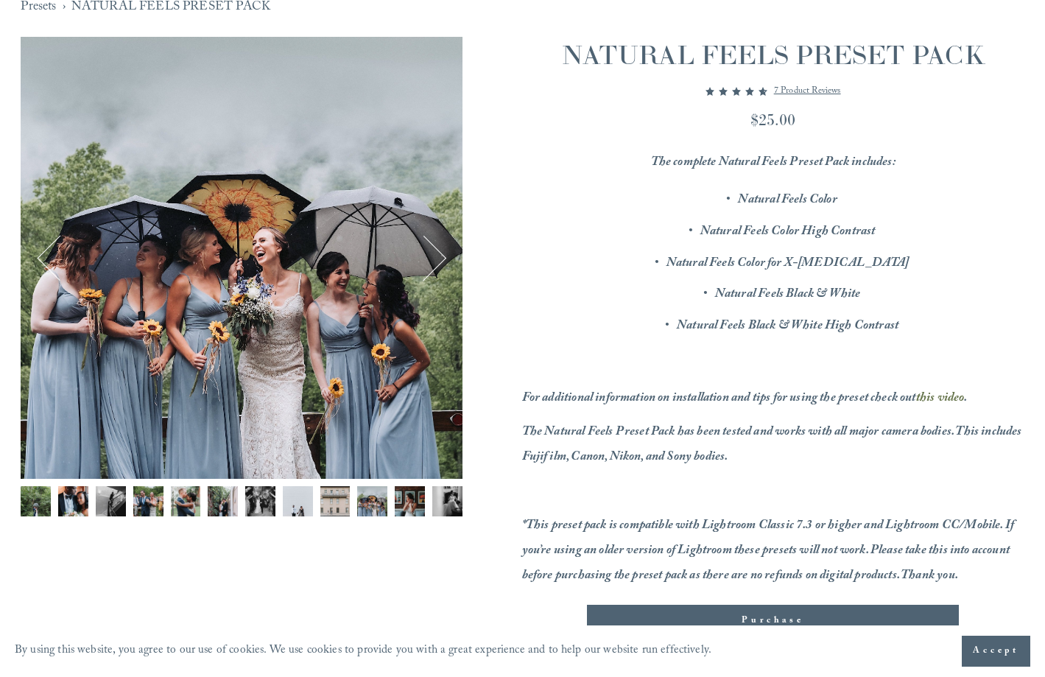
click at [51, 269] on button "Previous" at bounding box center [60, 258] width 46 height 46
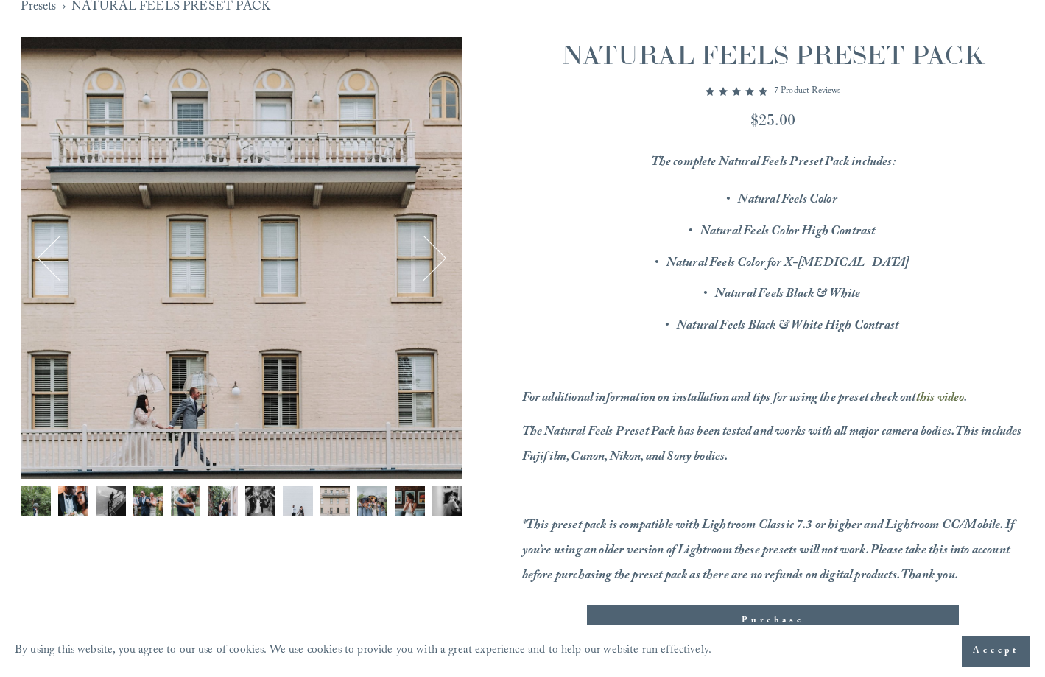
click at [51, 269] on button "Previous" at bounding box center [60, 258] width 46 height 46
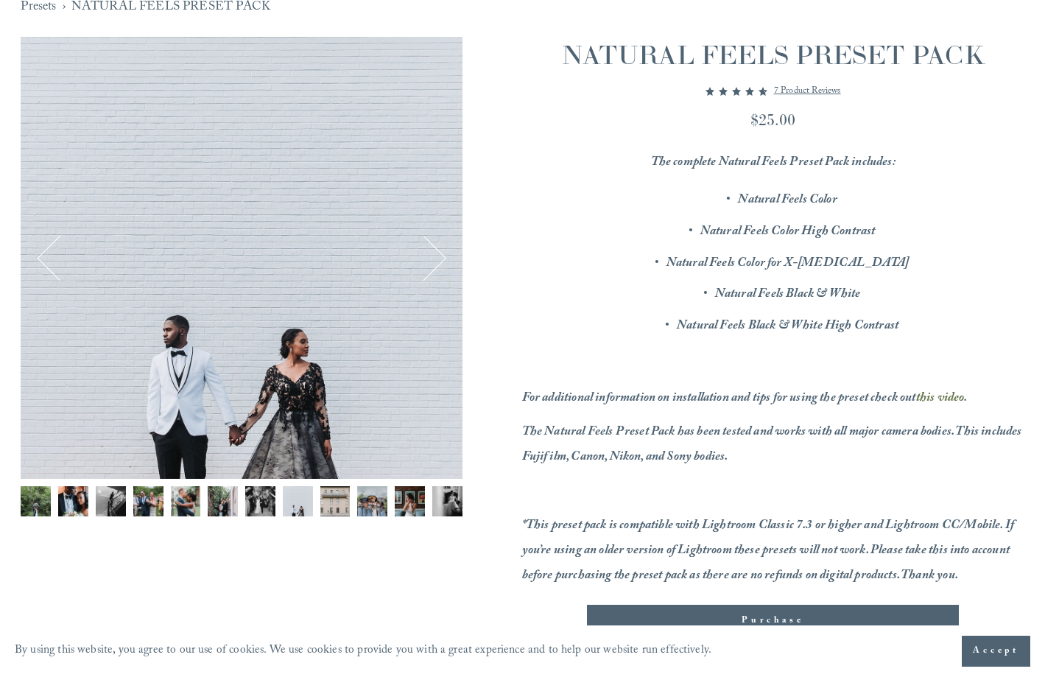
click at [51, 269] on button "Previous" at bounding box center [60, 258] width 46 height 46
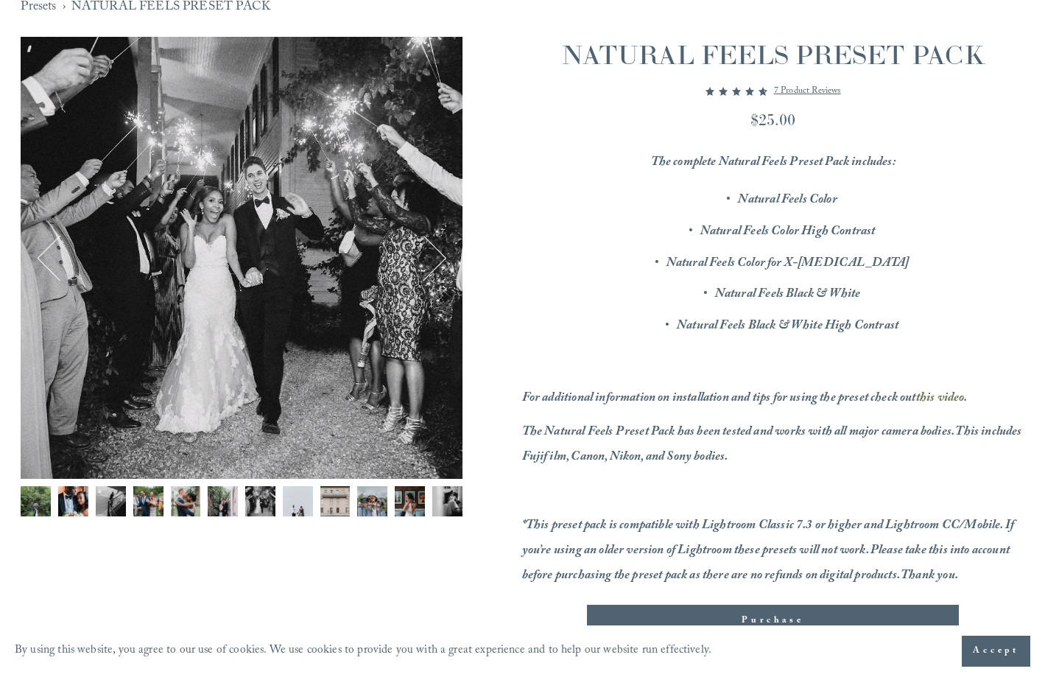
click at [51, 269] on button "Previous" at bounding box center [60, 258] width 46 height 46
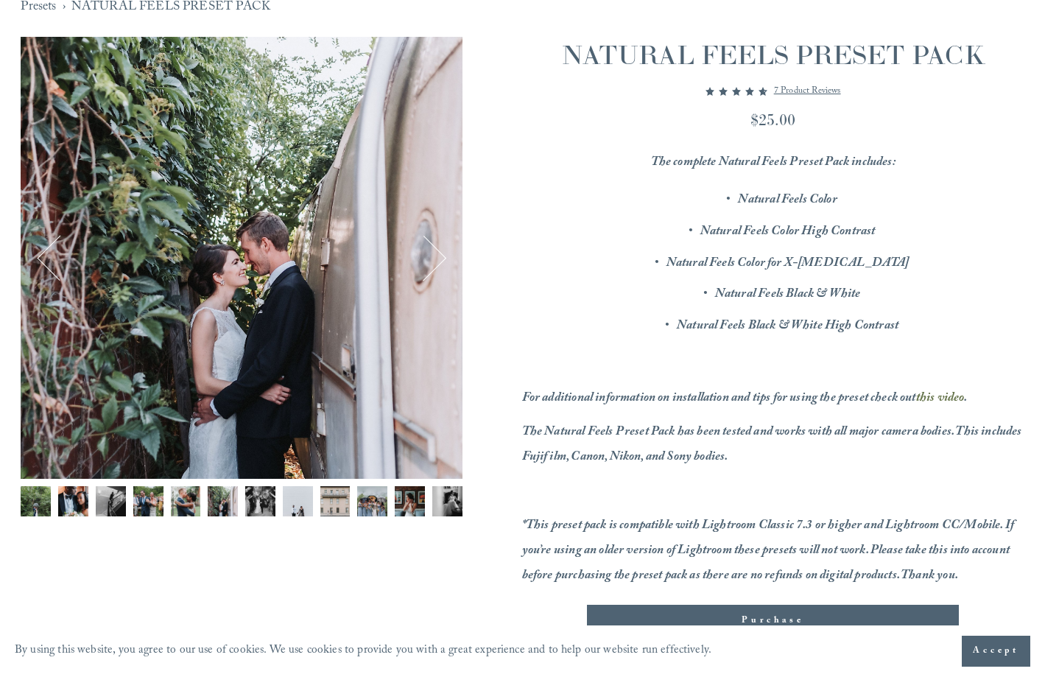
click at [51, 269] on button "Previous" at bounding box center [60, 258] width 46 height 46
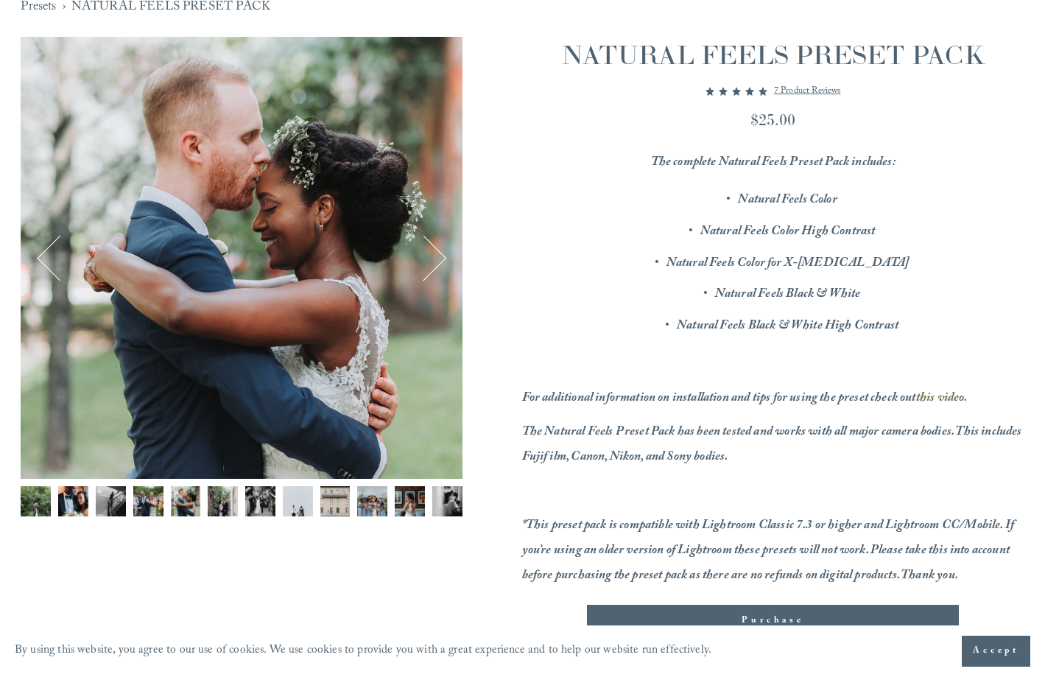
click at [51, 269] on button "Previous" at bounding box center [60, 258] width 46 height 46
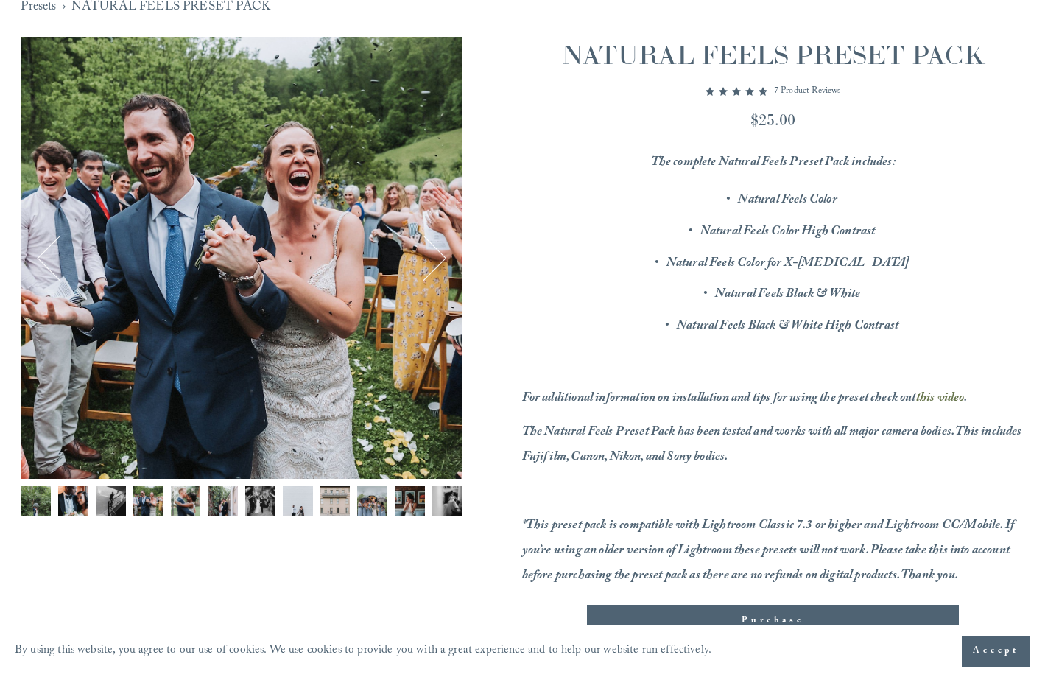
click at [51, 269] on button "Previous" at bounding box center [60, 258] width 46 height 46
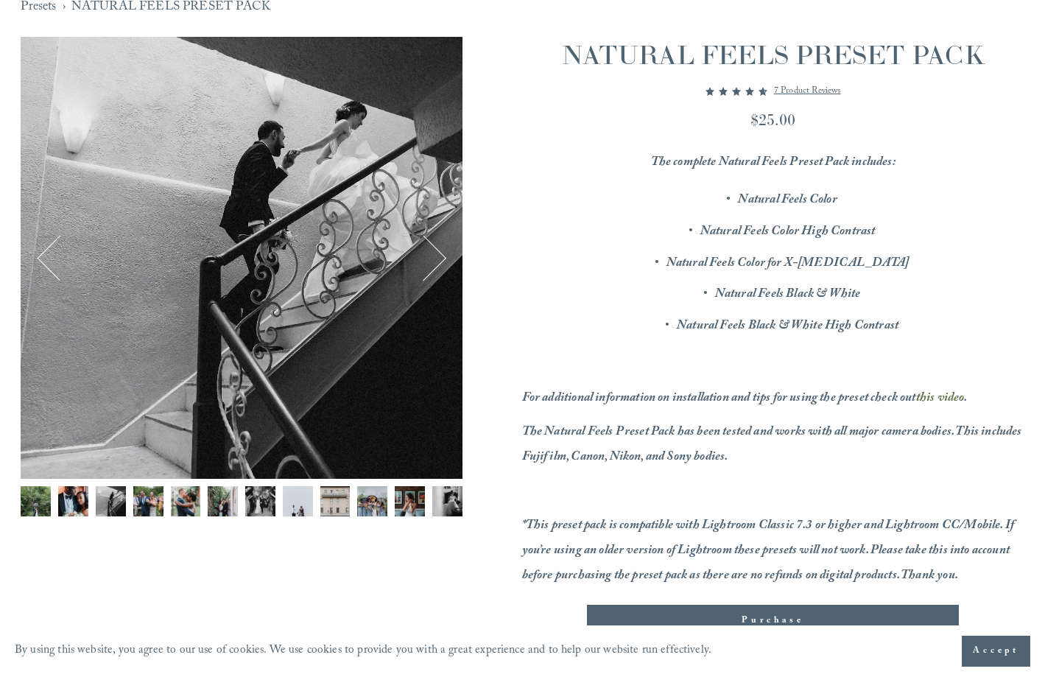
click at [52, 269] on button "Previous" at bounding box center [60, 258] width 46 height 46
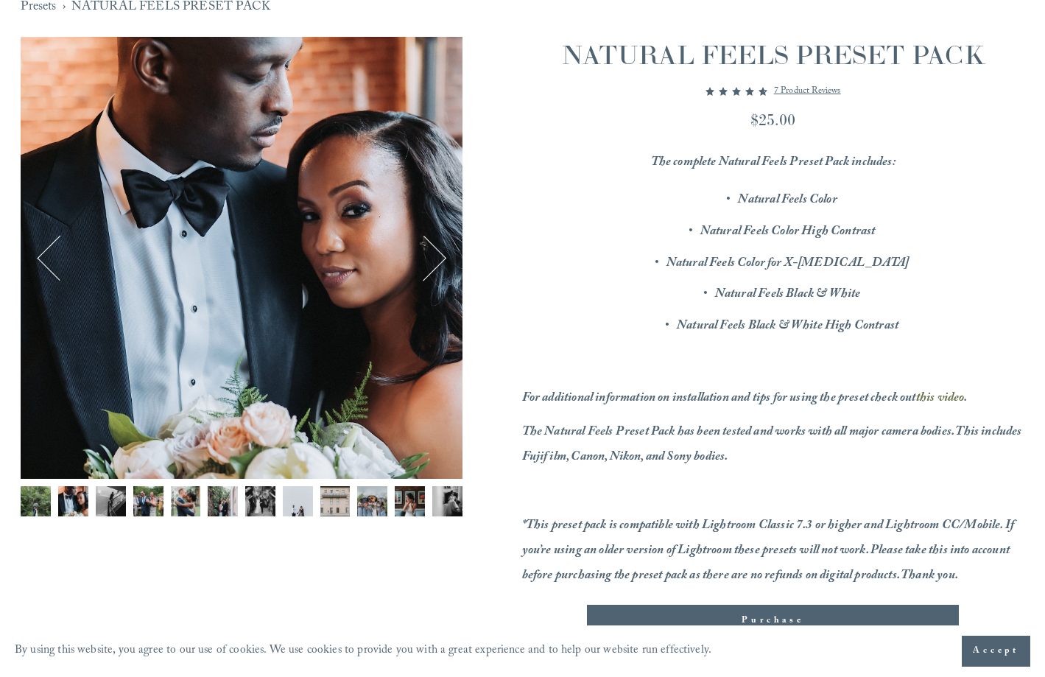
click at [52, 269] on button "Previous" at bounding box center [60, 258] width 46 height 46
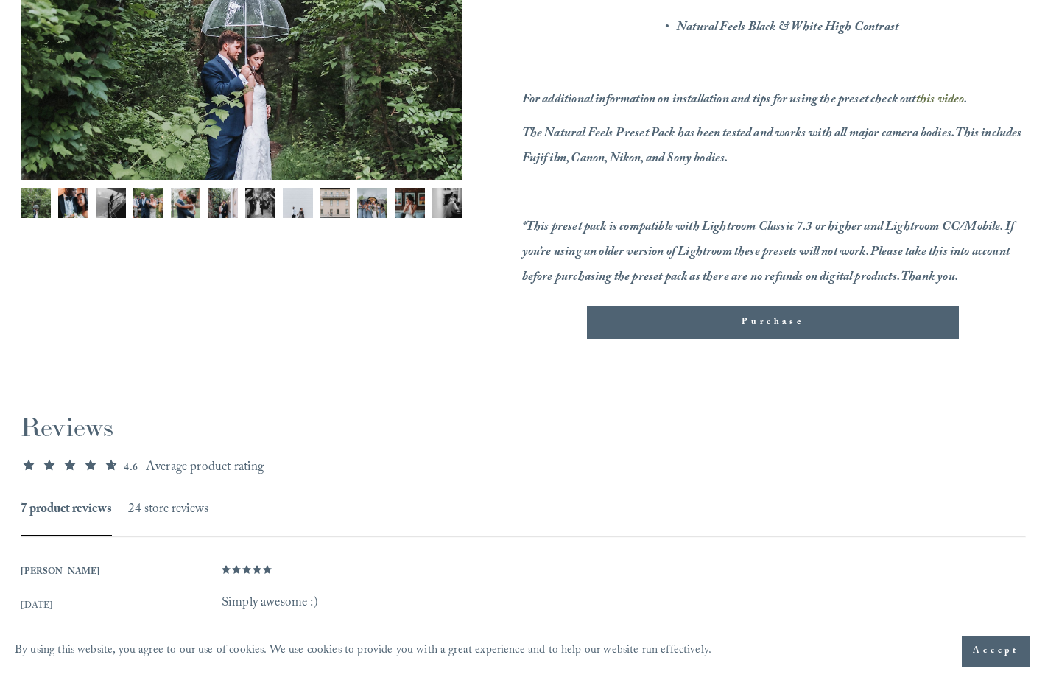
scroll to position [742, 0]
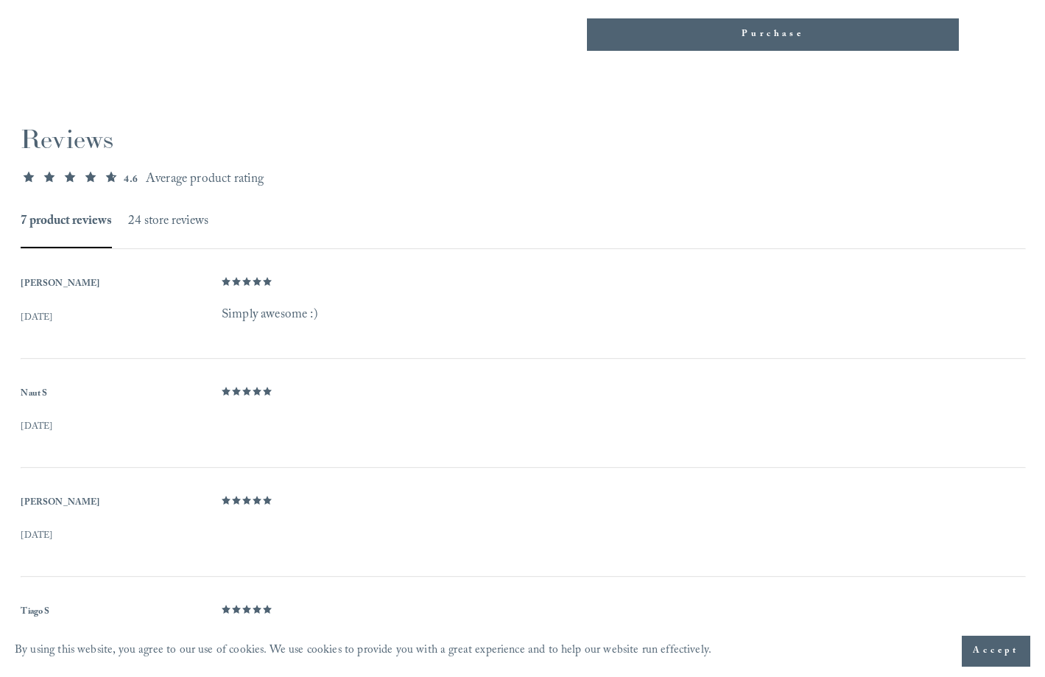
click at [159, 222] on button "24 store reviews" at bounding box center [168, 222] width 80 height 23
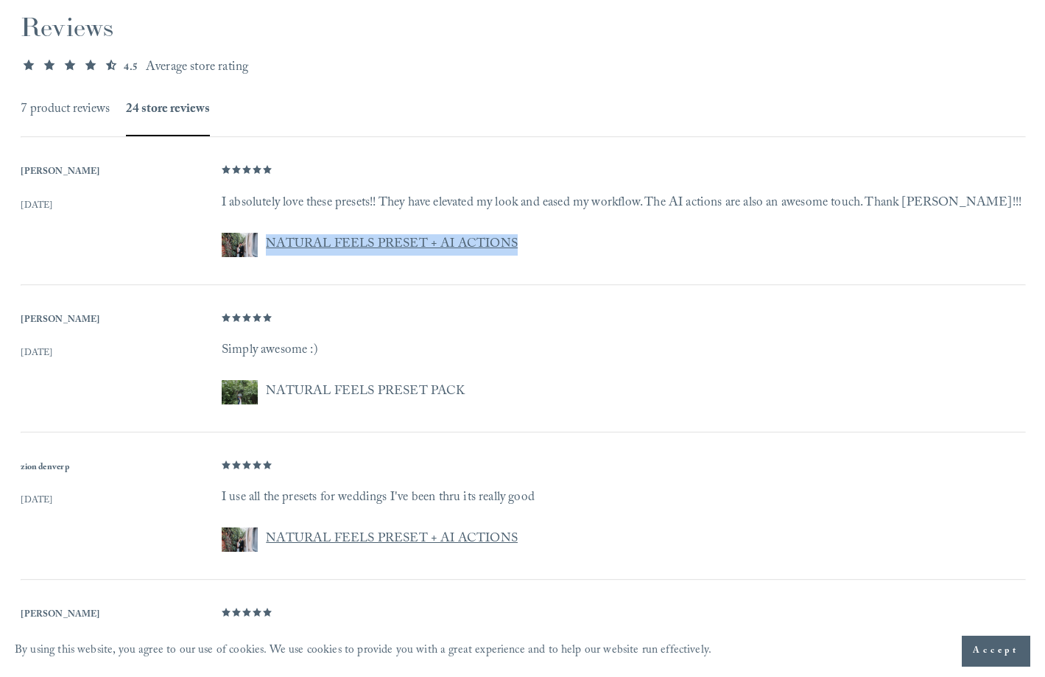
scroll to position [842, 0]
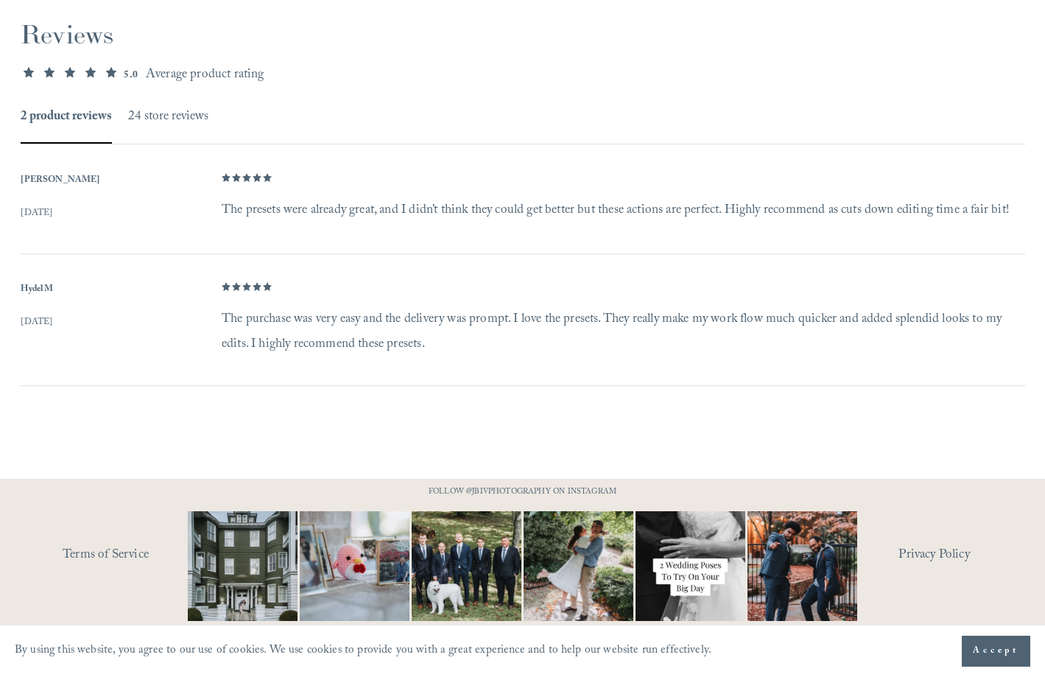
scroll to position [1037, 0]
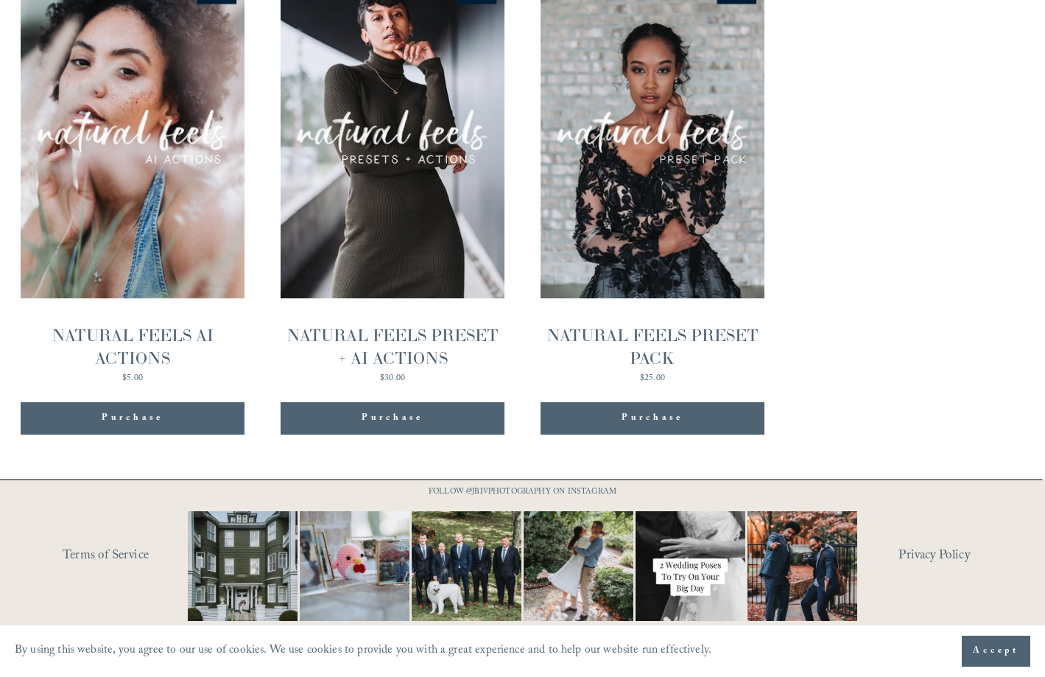
scroll to position [1521, 0]
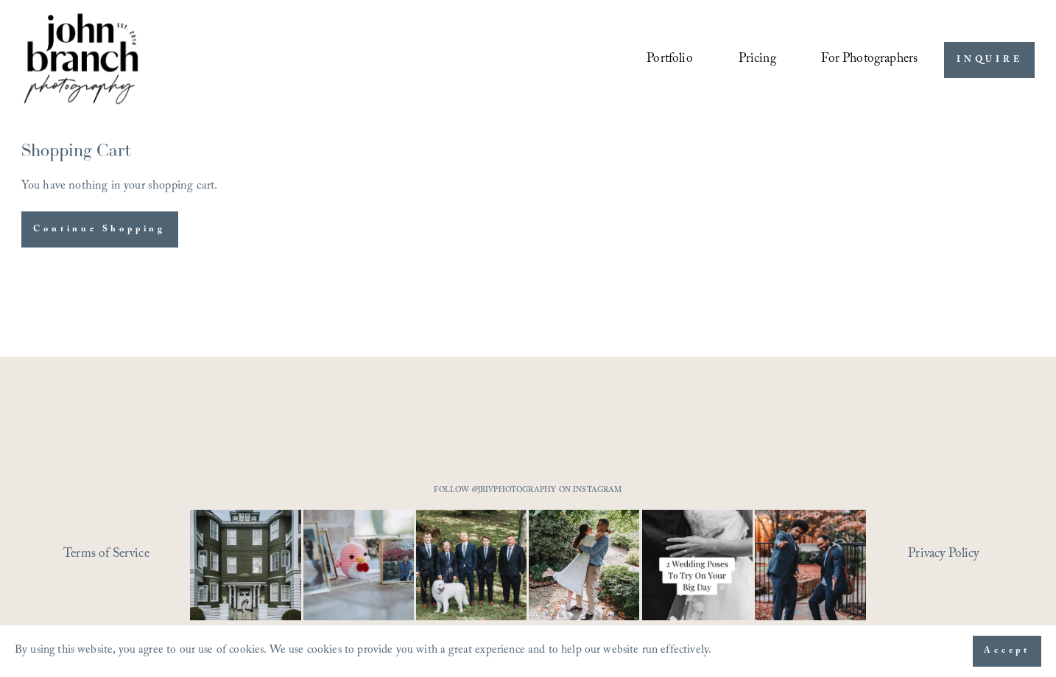
scroll to position [18, 0]
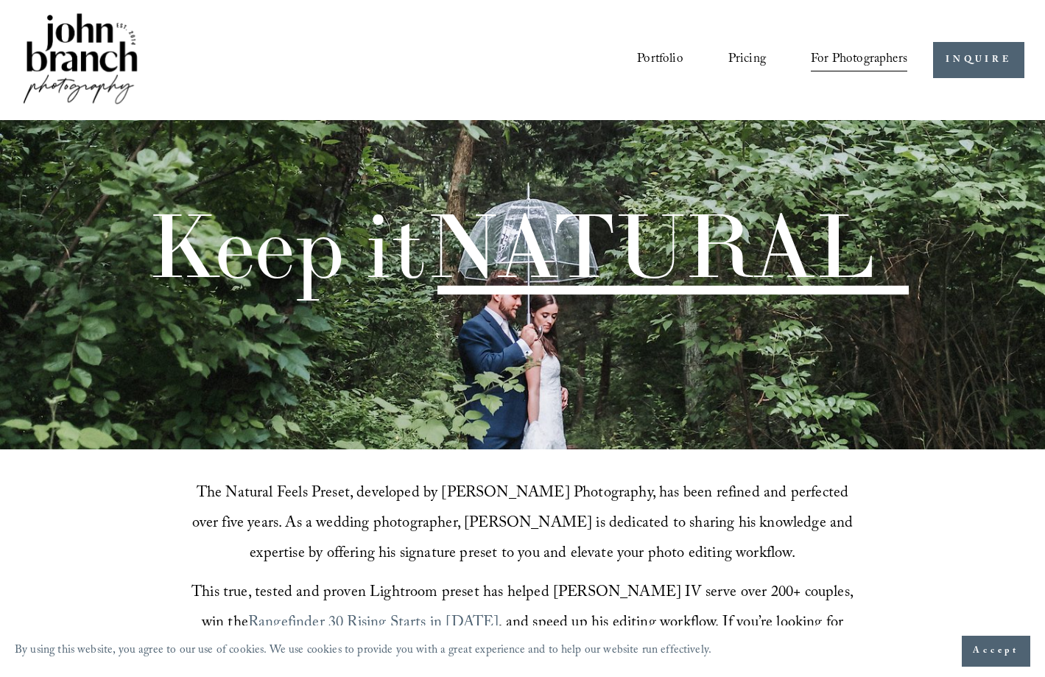
scroll to position [1361, 0]
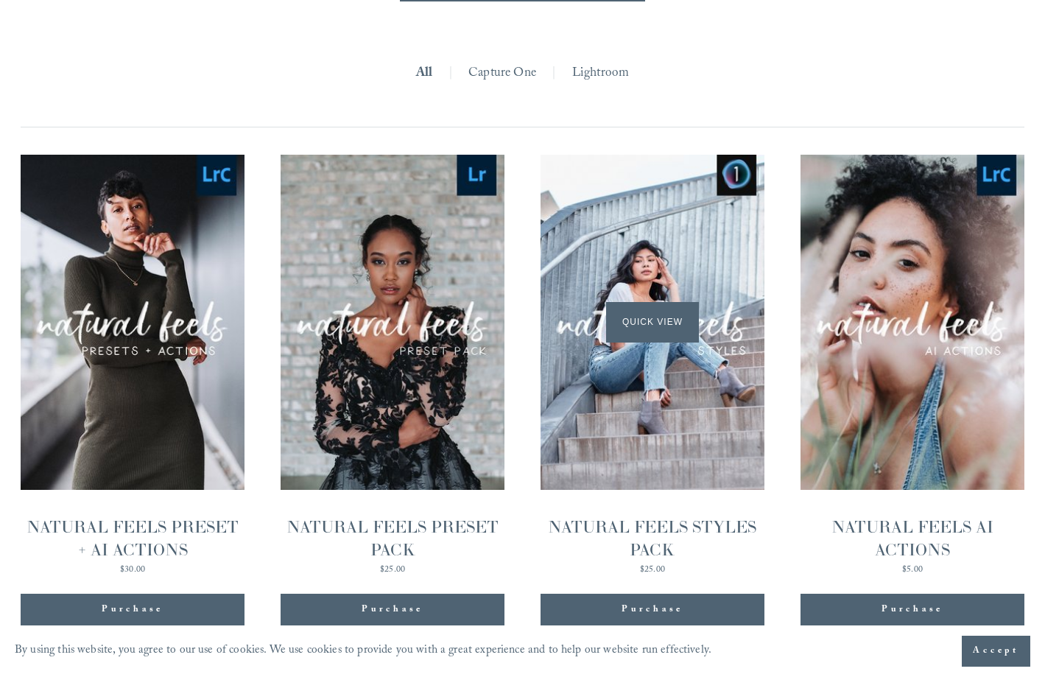
drag, startPoint x: 732, startPoint y: 294, endPoint x: 763, endPoint y: 291, distance: 31.1
click at [754, 291] on div "Quick View" at bounding box center [651, 322] width 223 height 335
